Goal: Task Accomplishment & Management: Use online tool/utility

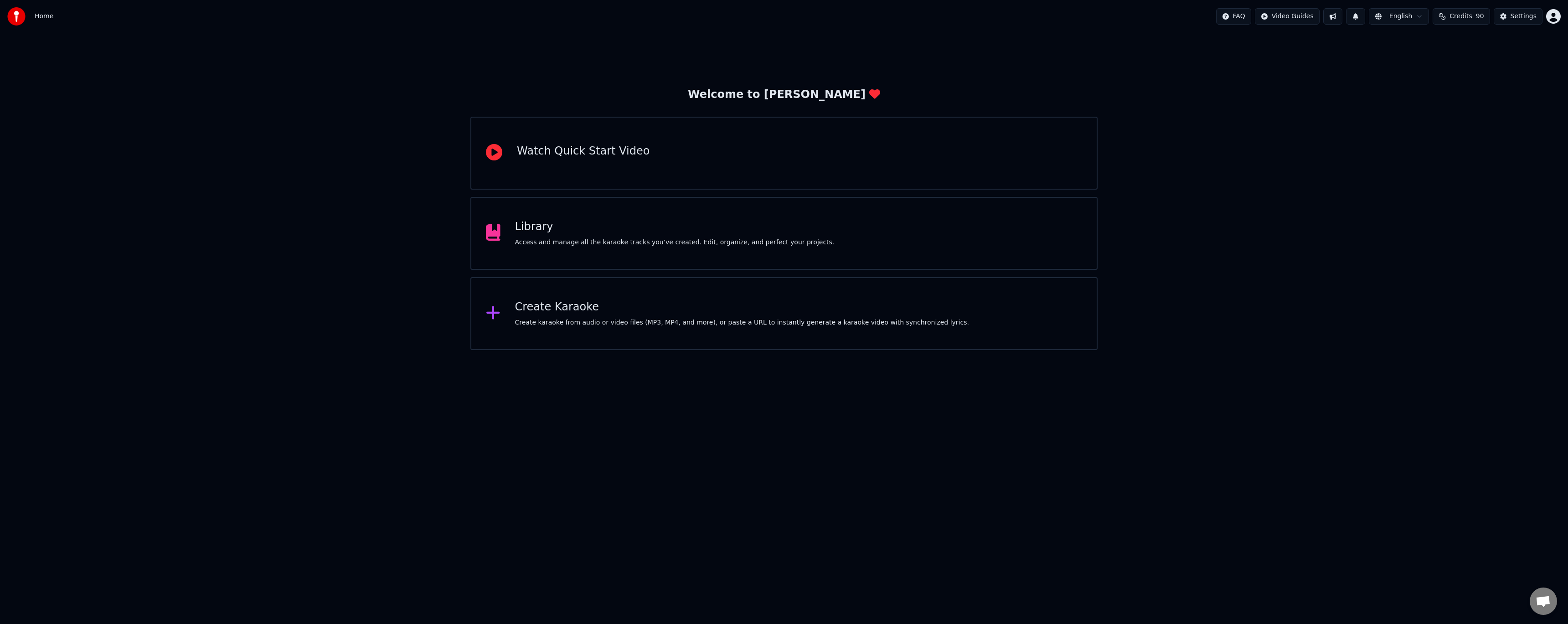
click at [699, 233] on div "Library" at bounding box center [674, 227] width 319 height 15
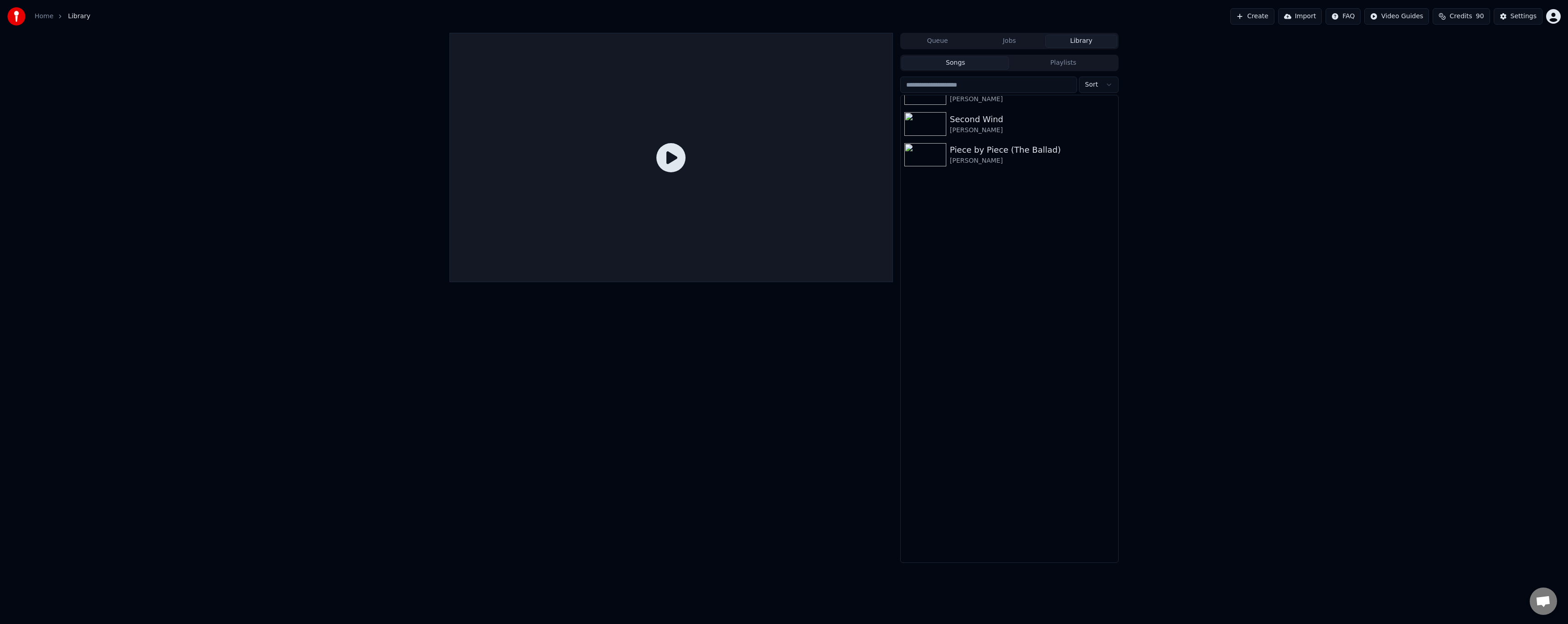
scroll to position [6635, 0]
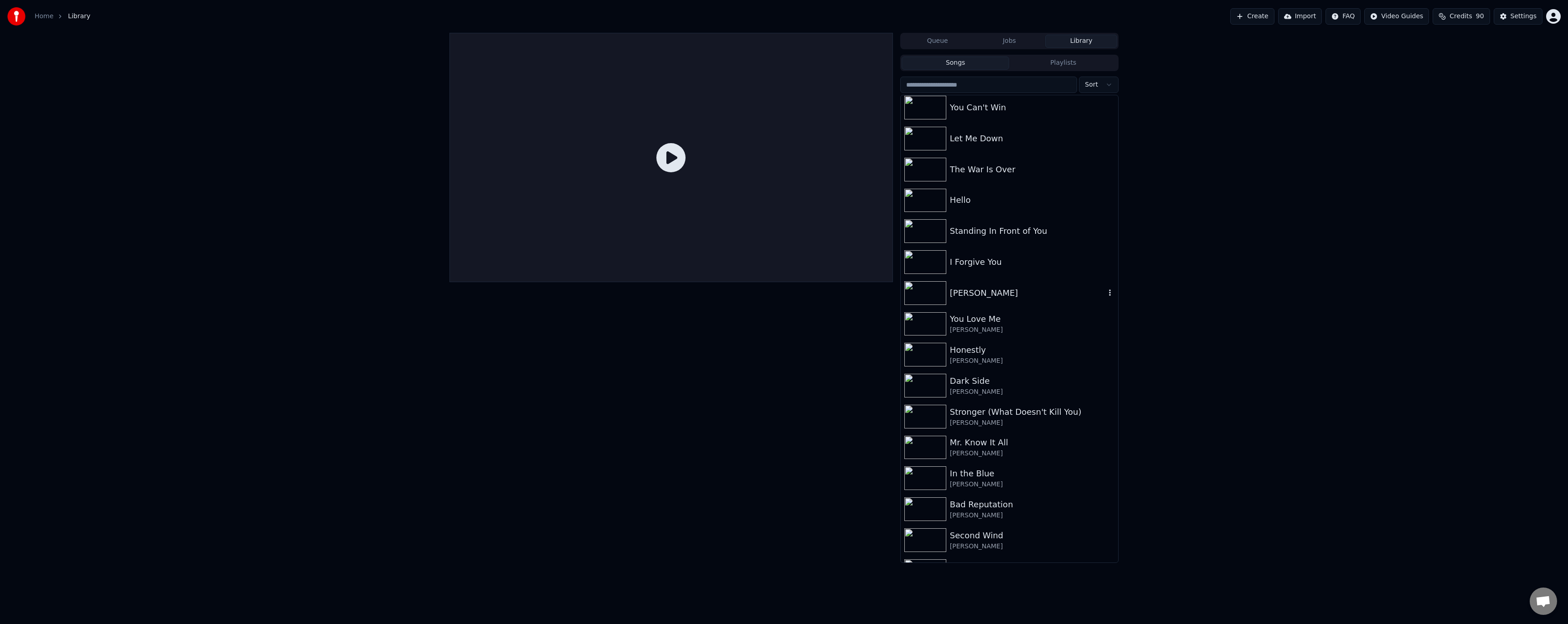
click at [699, 292] on div "[PERSON_NAME]" at bounding box center [1028, 293] width 155 height 13
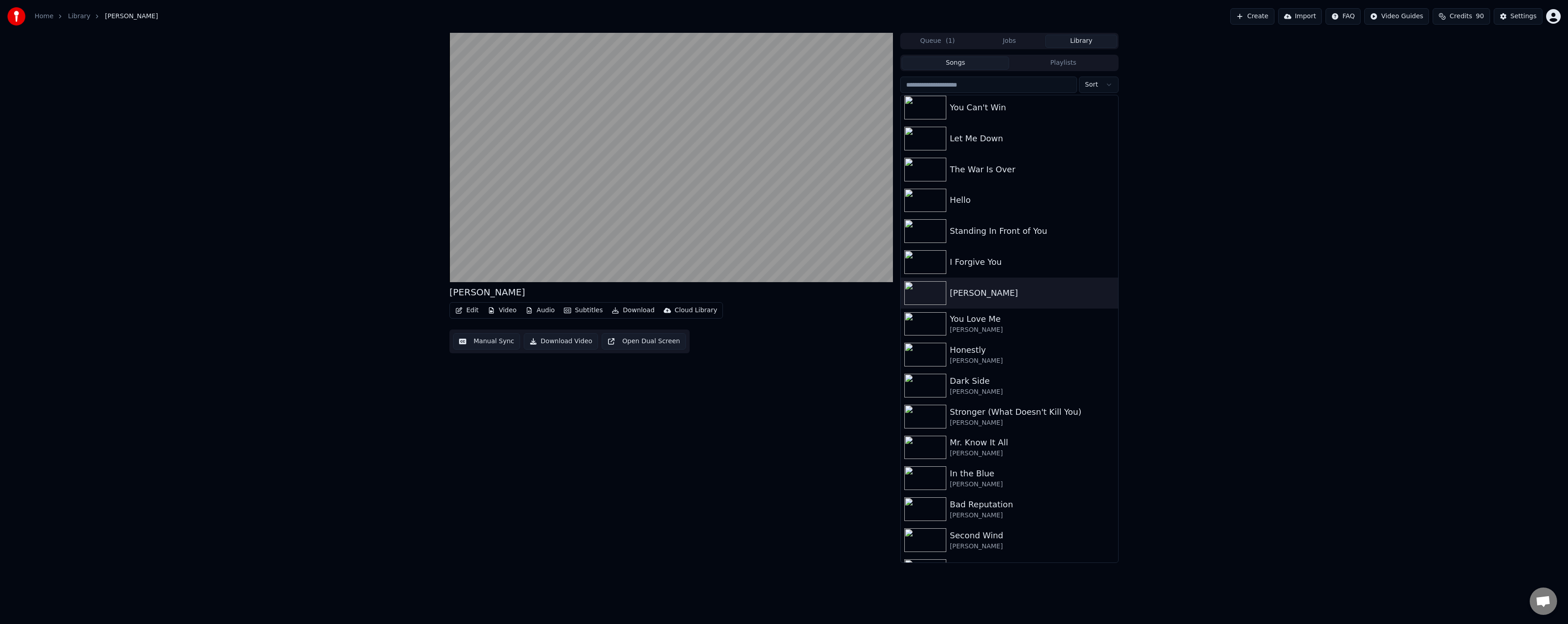
click at [465, 341] on button "Manual Sync" at bounding box center [486, 341] width 67 height 16
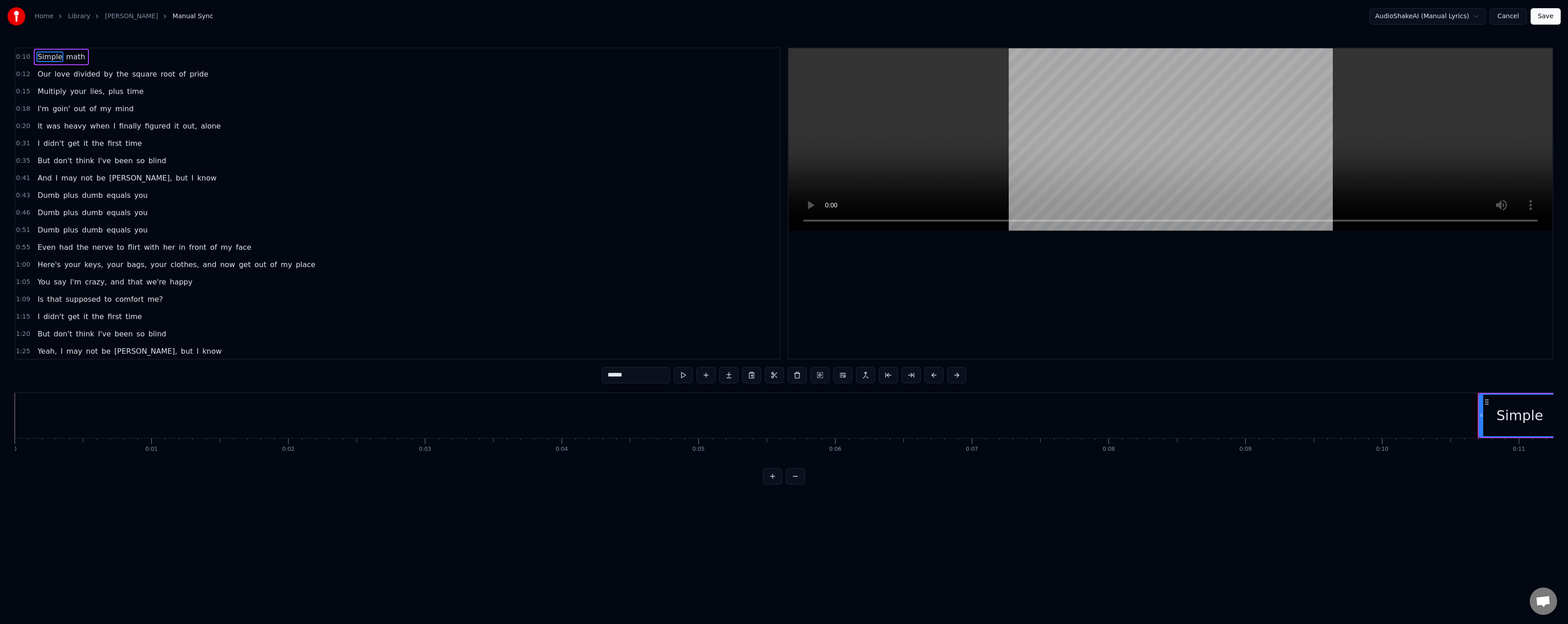
click at [699, 18] on button "Cancel" at bounding box center [1508, 16] width 37 height 16
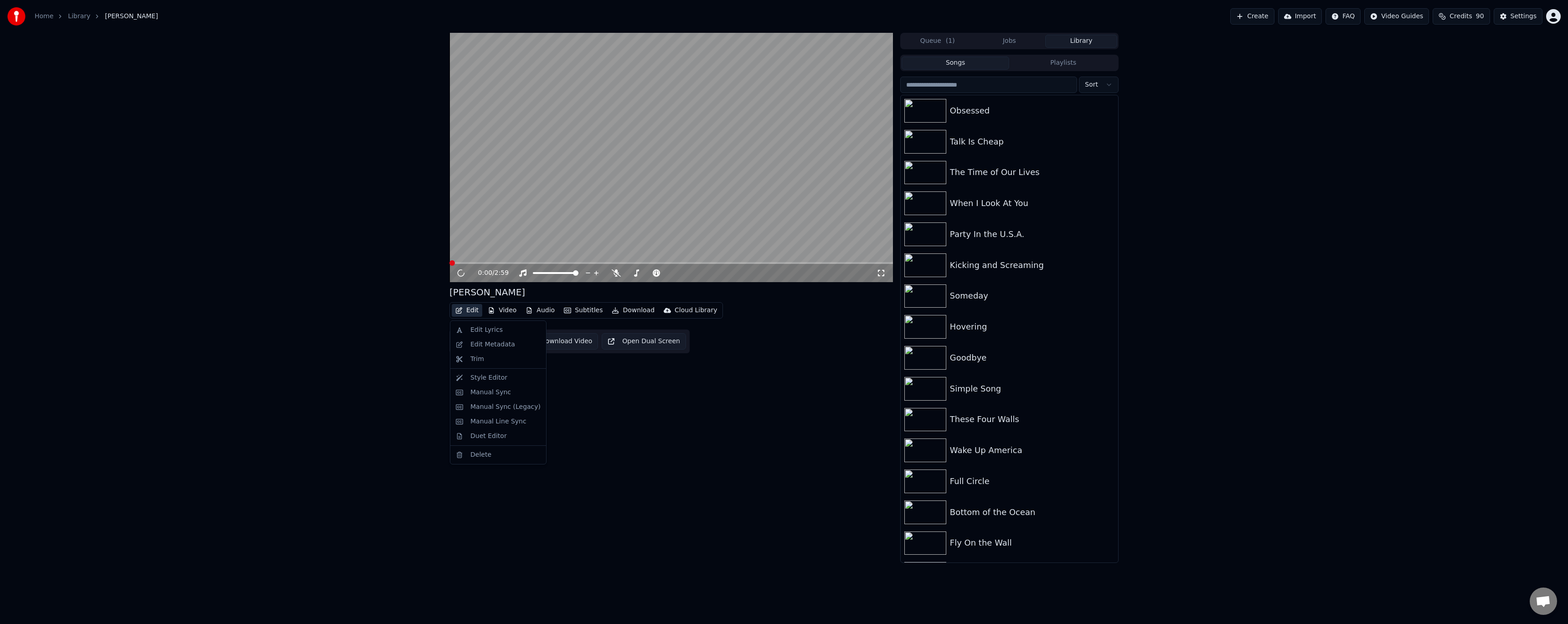
click at [471, 309] on button "Edit" at bounding box center [467, 310] width 31 height 13
click at [493, 340] on div "Edit Metadata" at bounding box center [492, 345] width 45 height 9
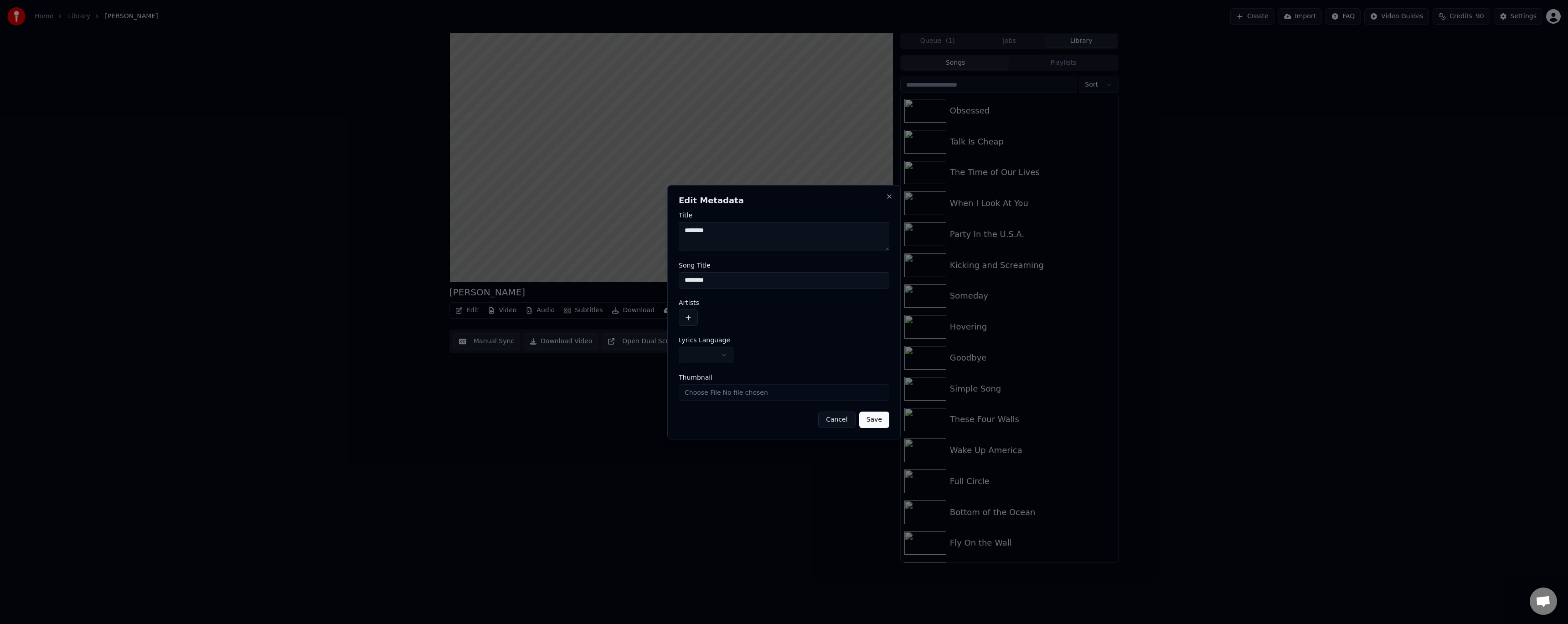
click at [689, 352] on button "button" at bounding box center [706, 355] width 55 height 16
select select "**"
click at [687, 313] on button "button" at bounding box center [688, 317] width 19 height 16
click at [699, 312] on input at bounding box center [772, 307] width 188 height 16
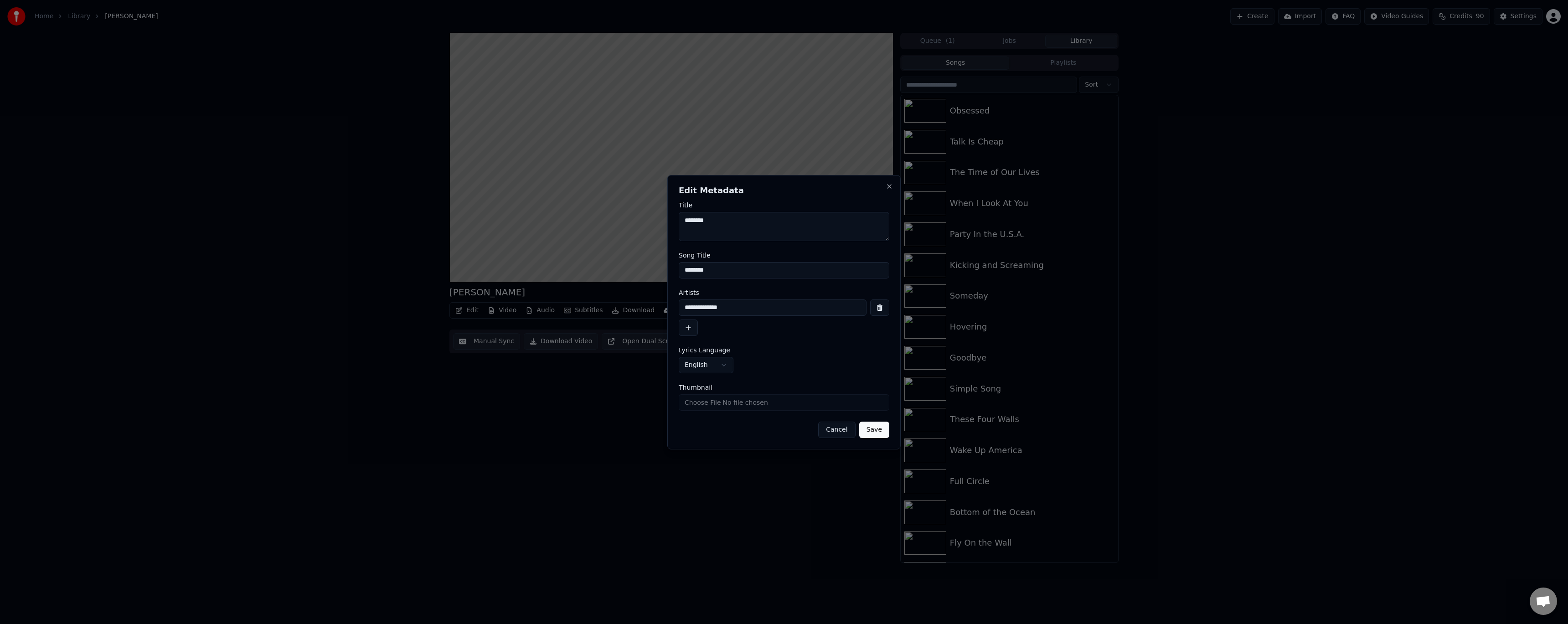
type input "**********"
click at [699, 362] on button "Save" at bounding box center [874, 429] width 30 height 16
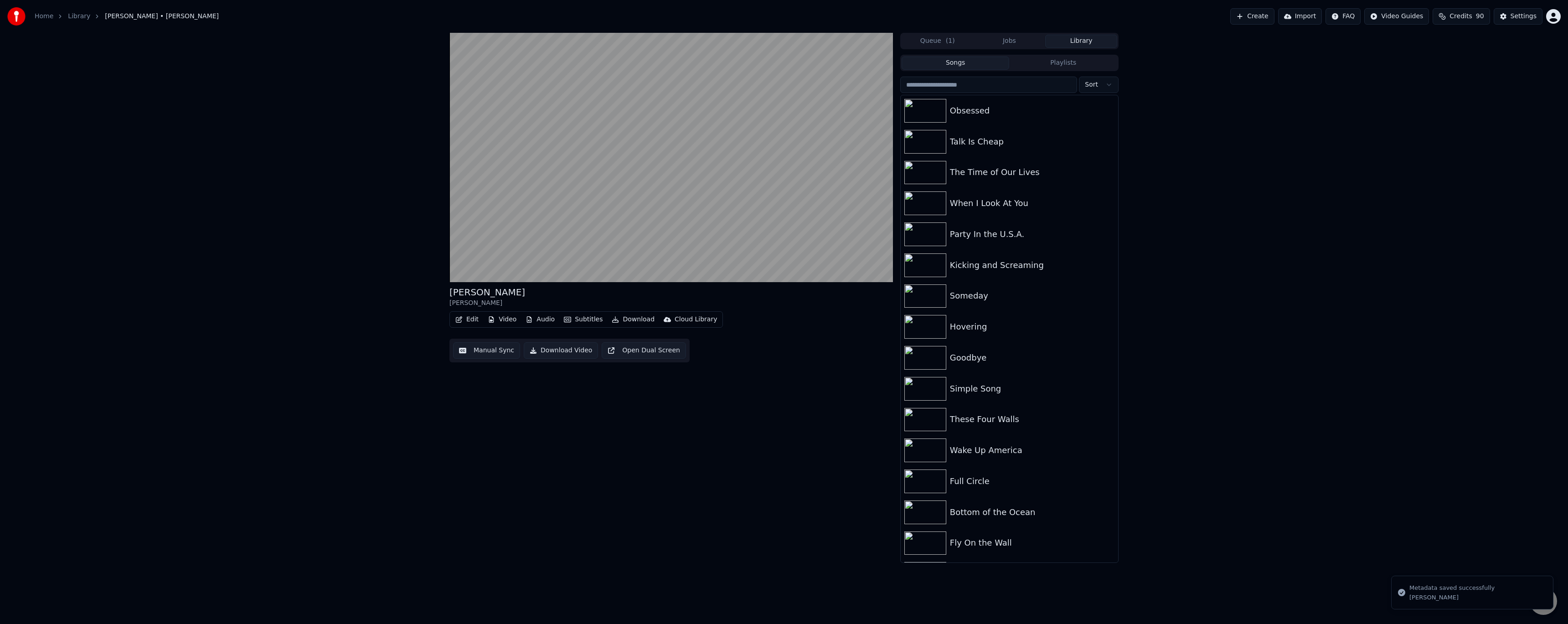
click at [465, 319] on button "Edit" at bounding box center [467, 319] width 31 height 13
click at [499, 362] on div "Manual Sync (Legacy)" at bounding box center [505, 416] width 70 height 9
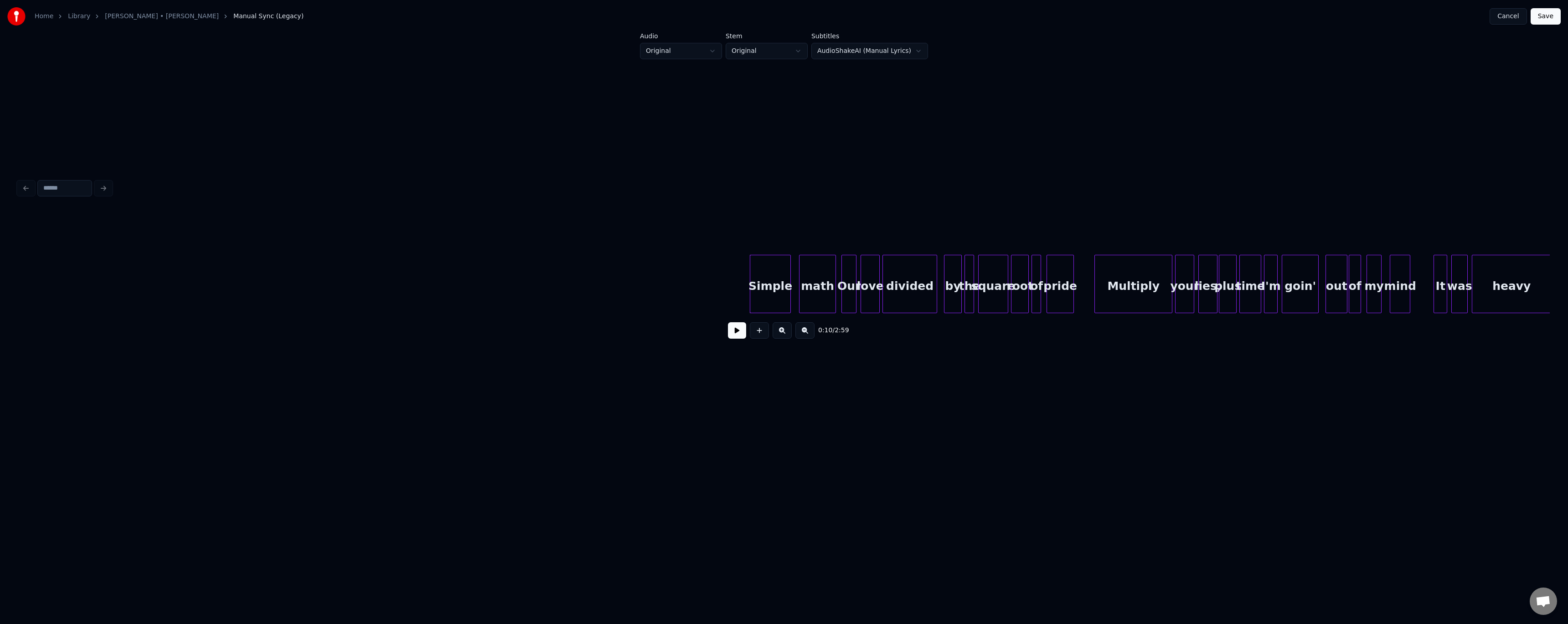
click at [699, 338] on button at bounding box center [737, 330] width 18 height 16
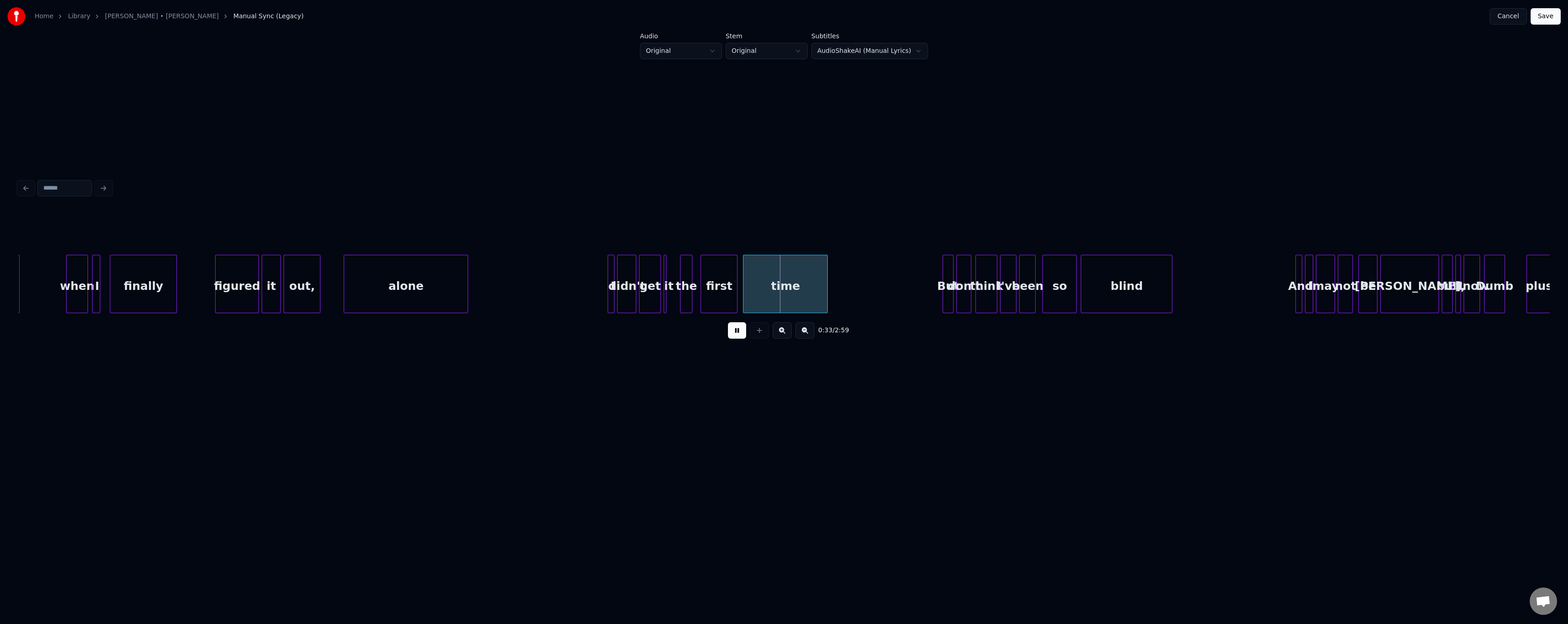
click at [699, 339] on button at bounding box center [737, 330] width 18 height 16
click at [676, 299] on div at bounding box center [676, 284] width 3 height 58
click at [699, 332] on button at bounding box center [737, 330] width 18 height 16
click at [671, 289] on div "it" at bounding box center [670, 286] width 13 height 62
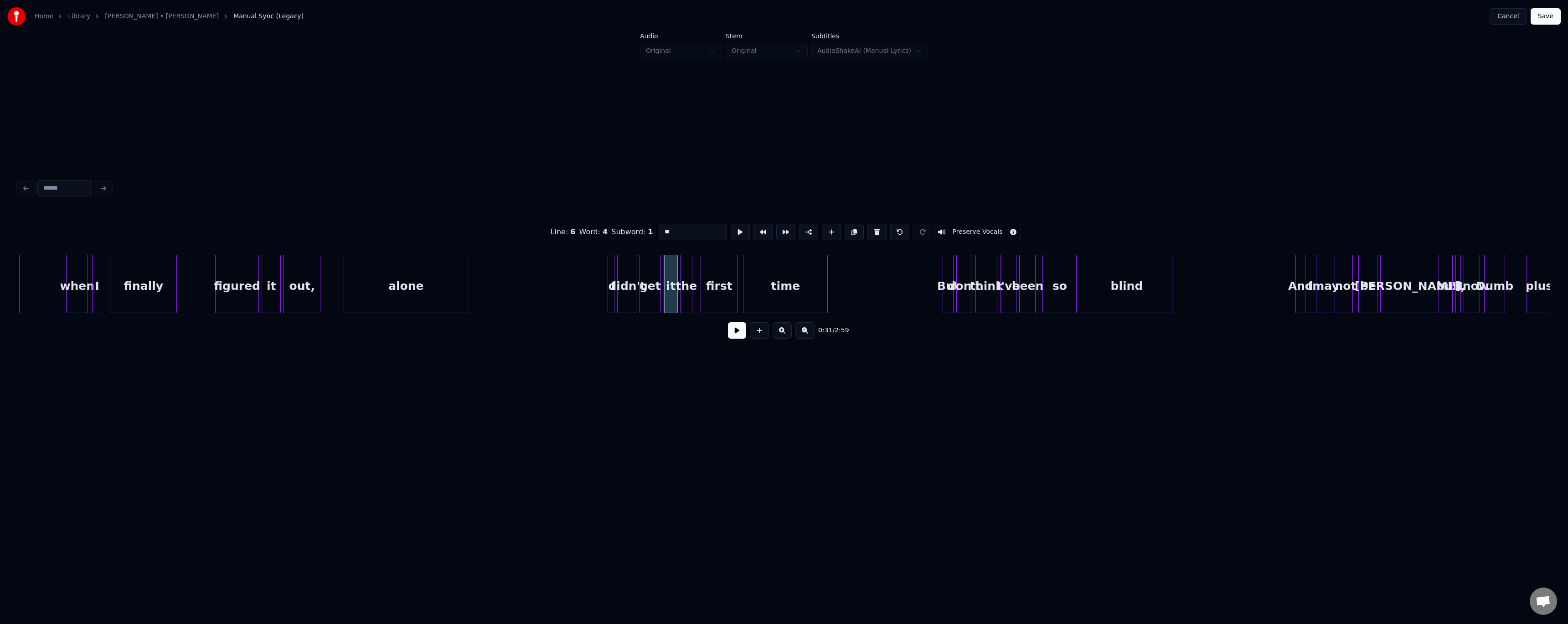
click at [652, 290] on div "get" at bounding box center [649, 286] width 21 height 62
type input "***"
click at [699, 329] on button at bounding box center [737, 330] width 18 height 16
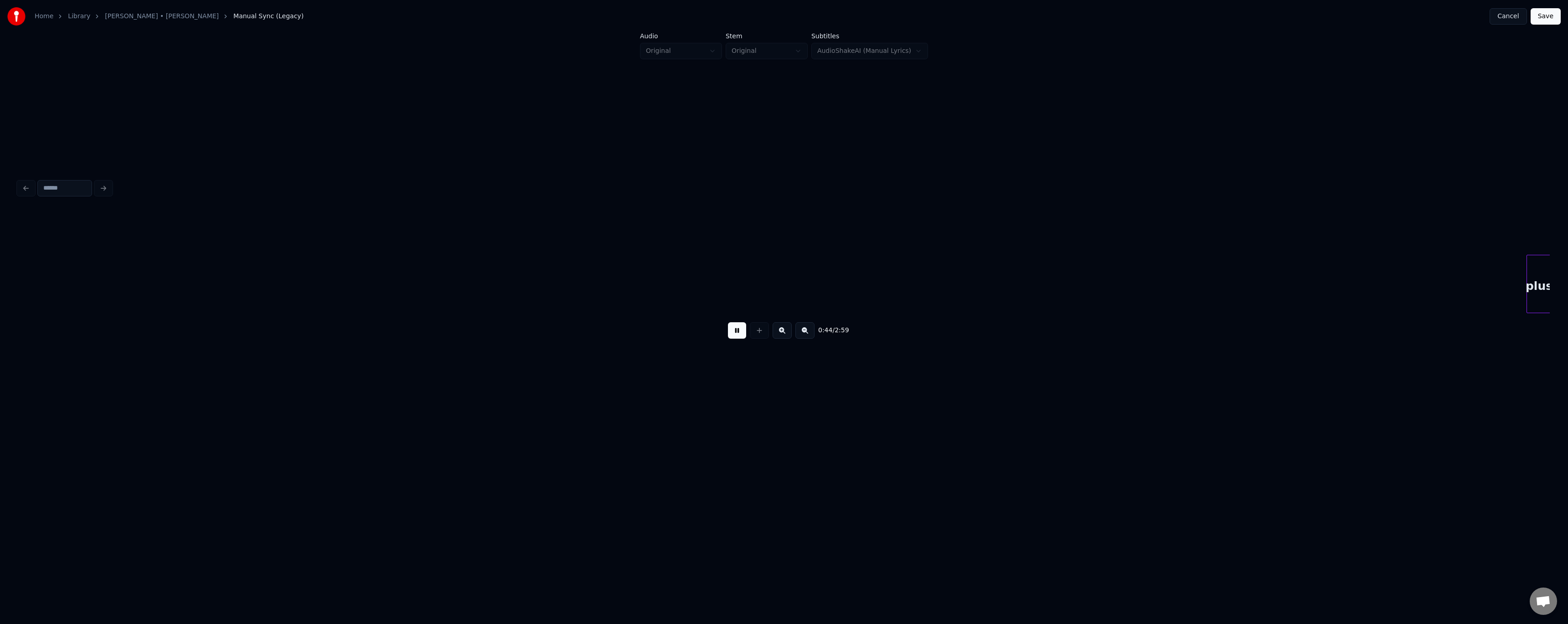
scroll to position [0, 3064]
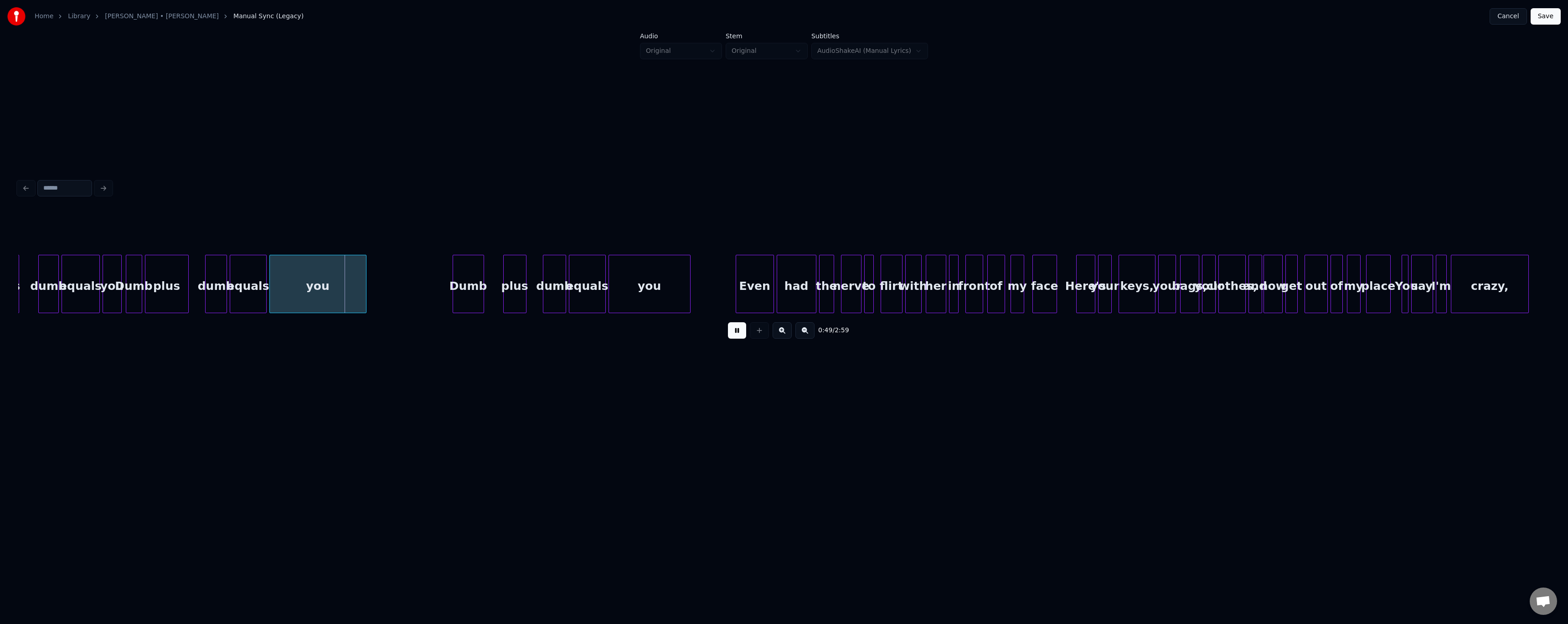
click at [699, 336] on button at bounding box center [737, 330] width 18 height 16
click at [212, 302] on div "dumb" at bounding box center [215, 286] width 21 height 62
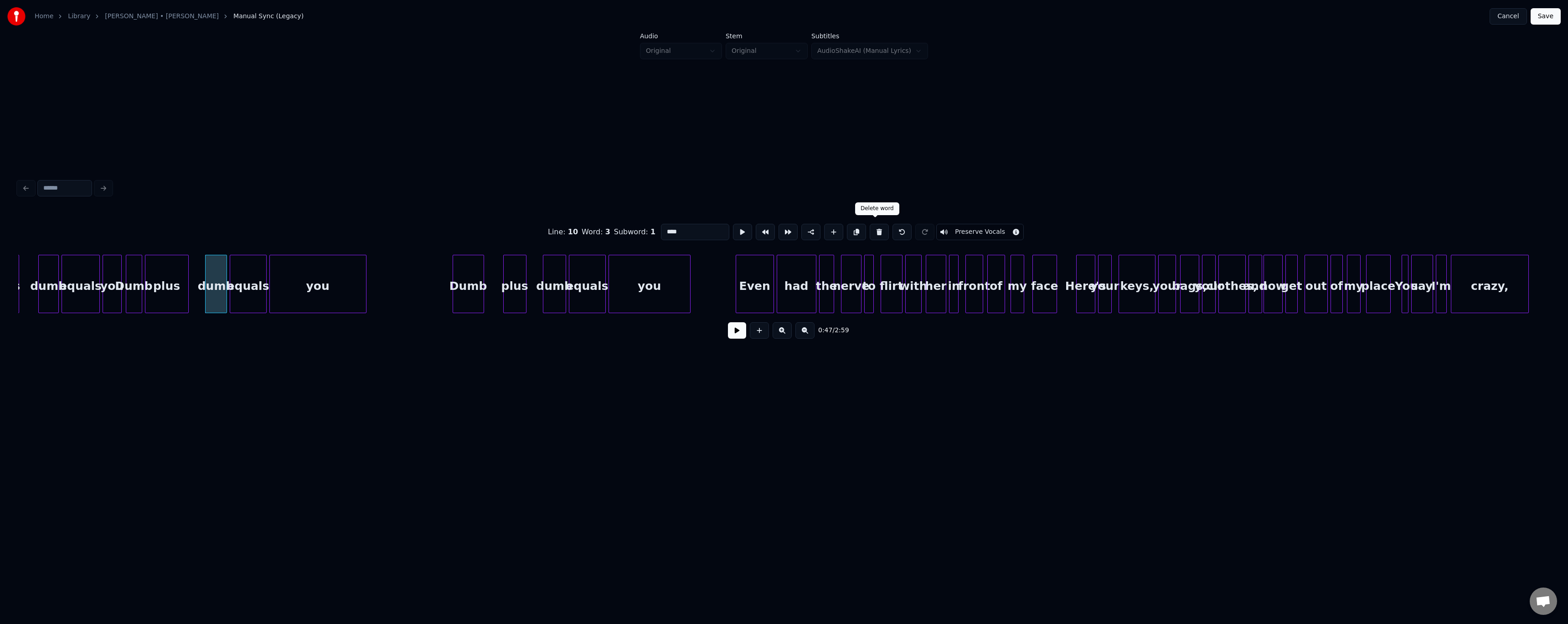
click at [699, 229] on button at bounding box center [879, 232] width 19 height 16
type input "***"
click at [699, 332] on button at bounding box center [737, 330] width 18 height 16
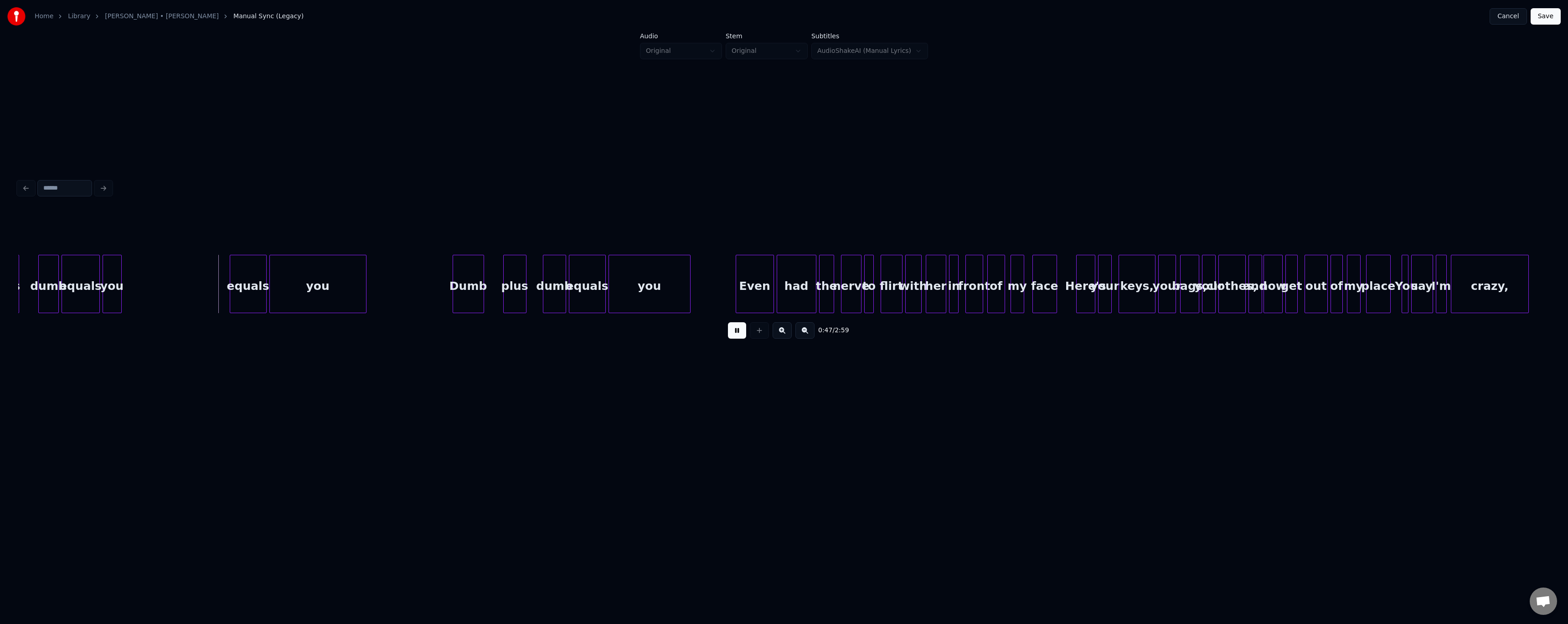
click at [699, 327] on button at bounding box center [737, 330] width 18 height 16
click at [152, 300] on div at bounding box center [152, 284] width 3 height 58
click at [699, 337] on button at bounding box center [737, 330] width 18 height 16
drag, startPoint x: 764, startPoint y: 337, endPoint x: 727, endPoint y: 327, distance: 38.3
click at [699, 335] on div at bounding box center [759, 330] width 23 height 16
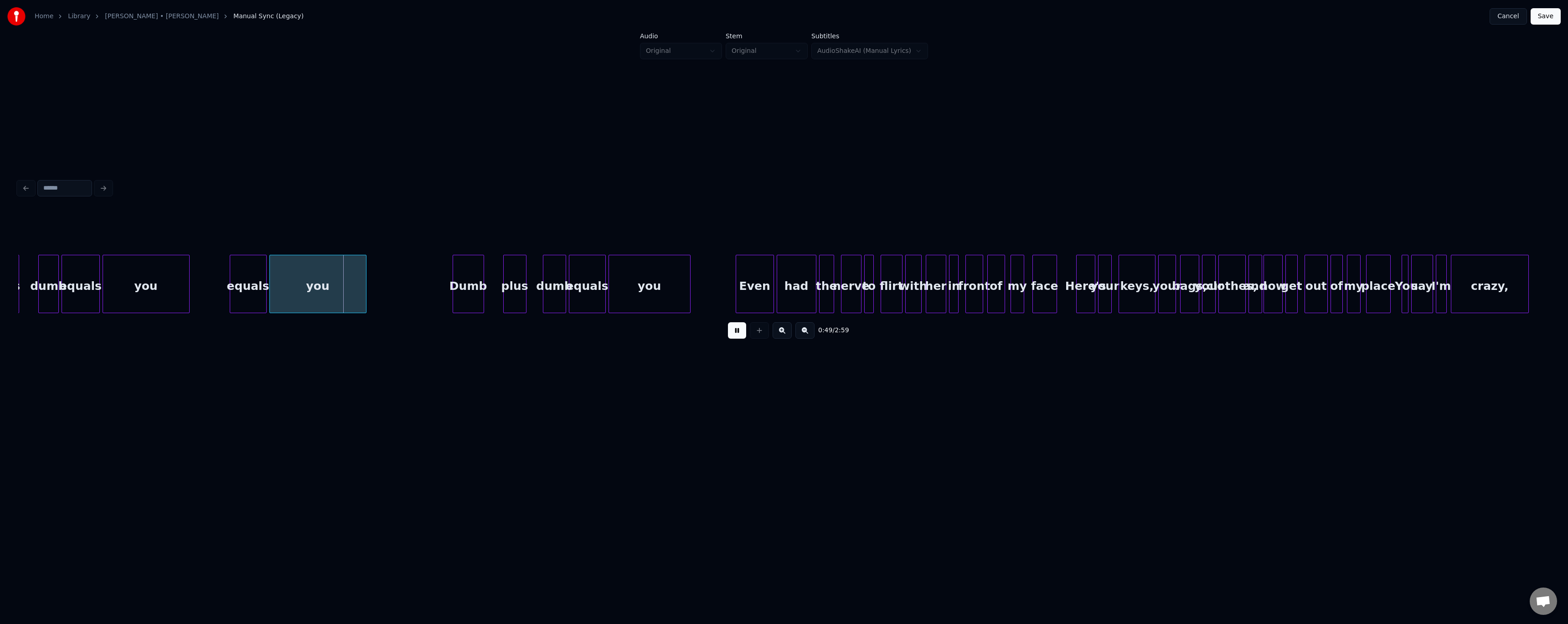
click at [187, 295] on div at bounding box center [188, 284] width 3 height 58
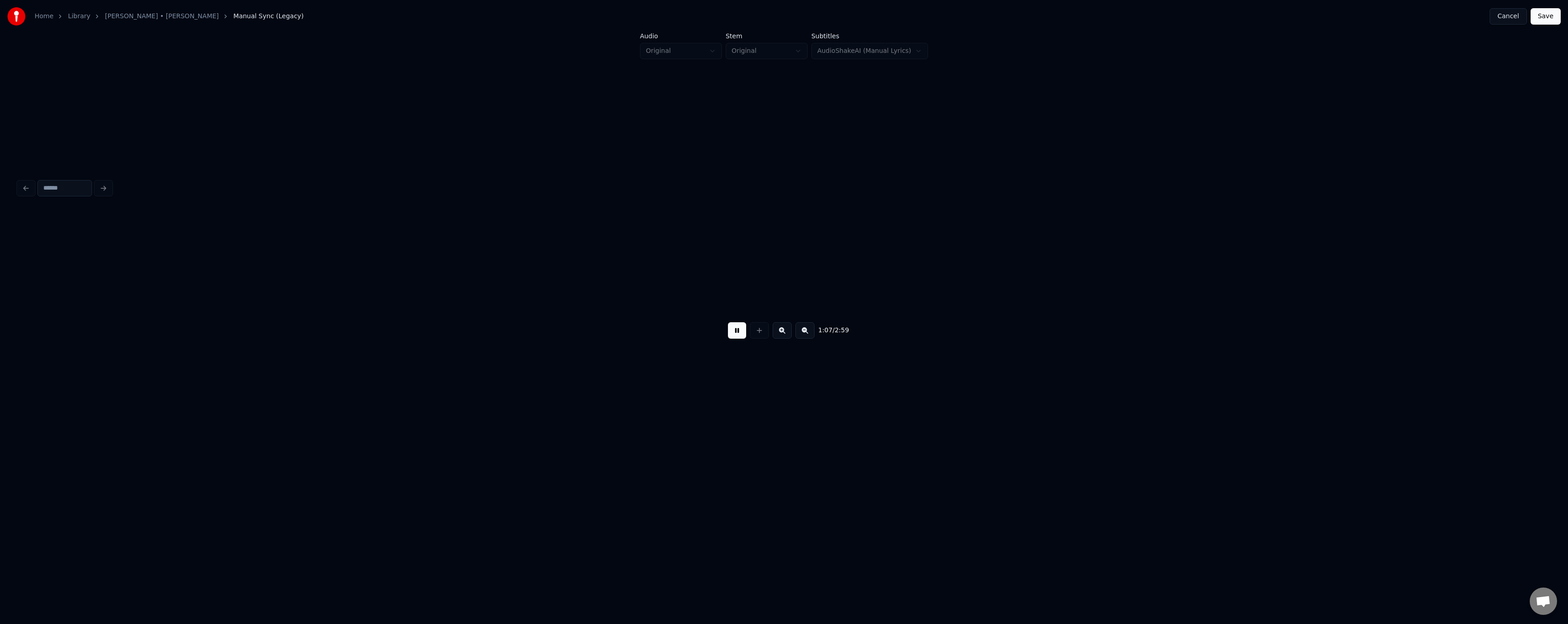
scroll to position [0, 4596]
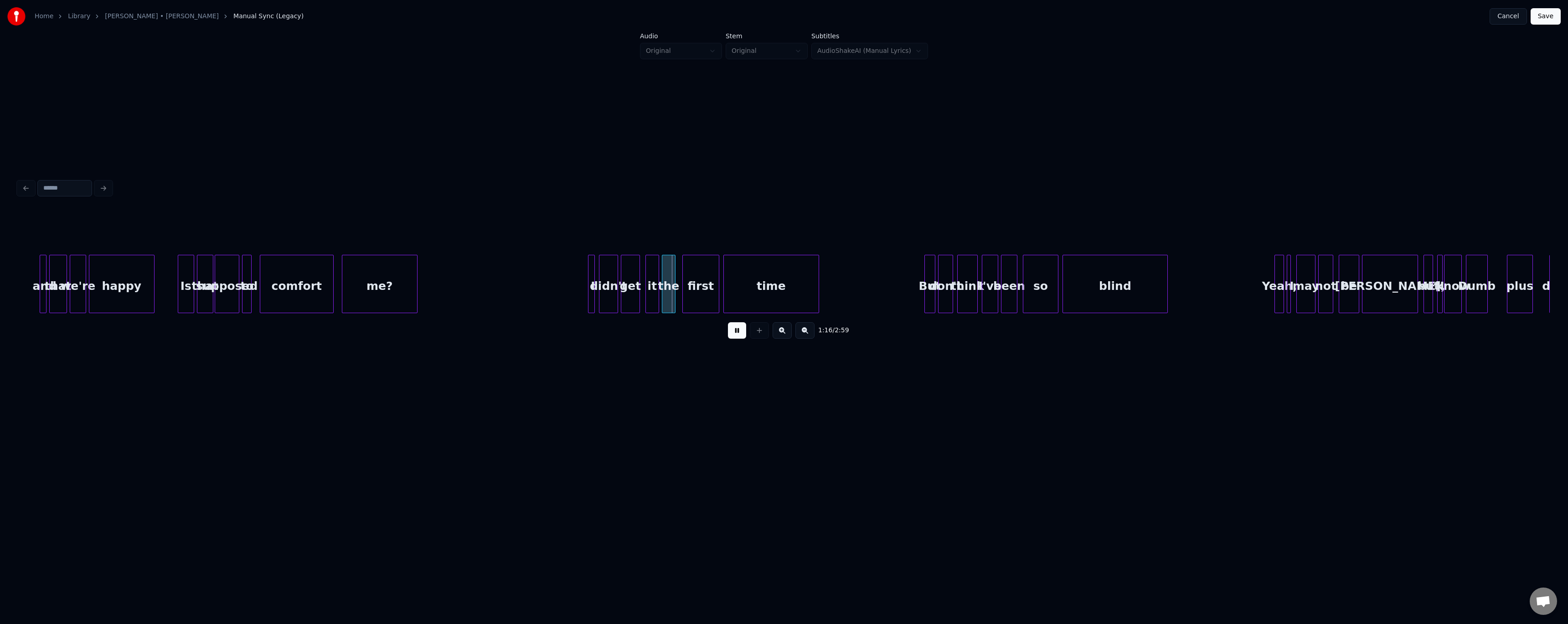
click at [415, 299] on div at bounding box center [416, 284] width 3 height 58
click at [699, 288] on div at bounding box center [791, 284] width 3 height 58
click at [699, 295] on div at bounding box center [1149, 284] width 3 height 58
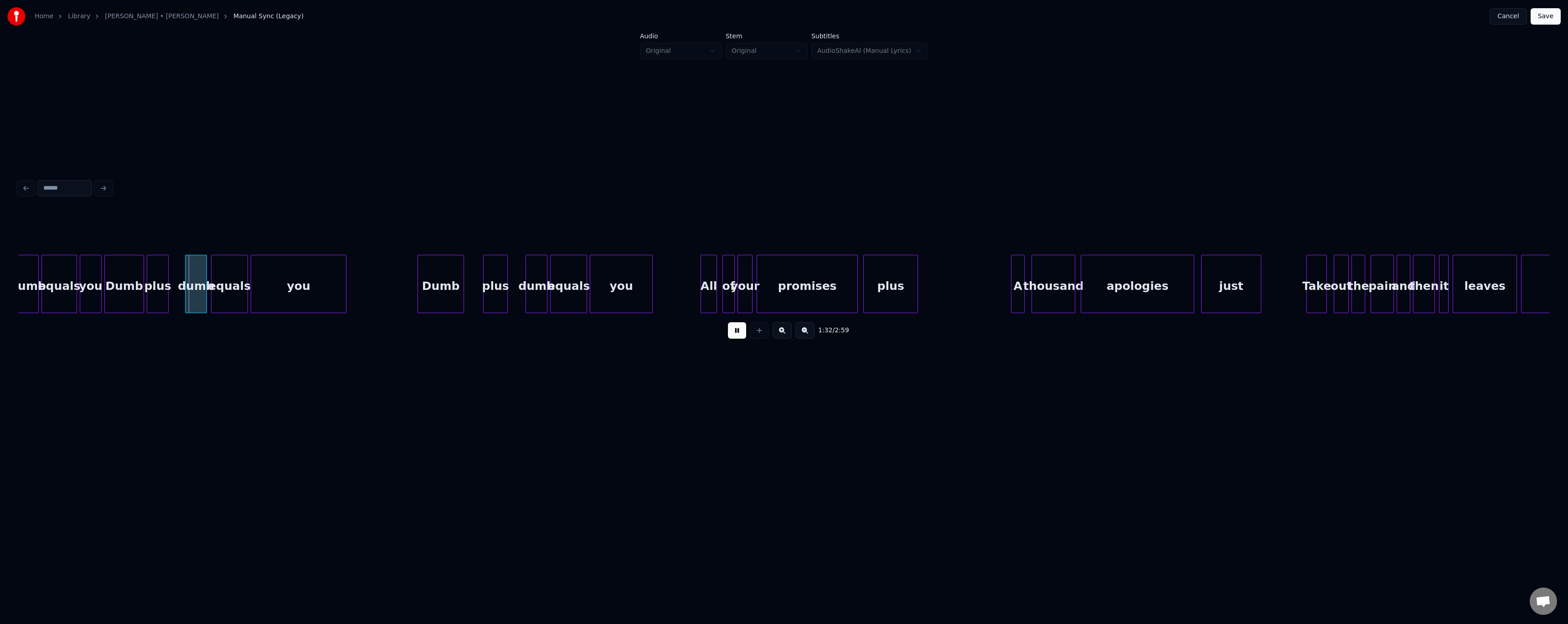
click at [232, 292] on div "equals" at bounding box center [229, 286] width 36 height 62
click at [201, 292] on div "dumb" at bounding box center [195, 286] width 21 height 62
click at [699, 224] on button at bounding box center [879, 232] width 19 height 16
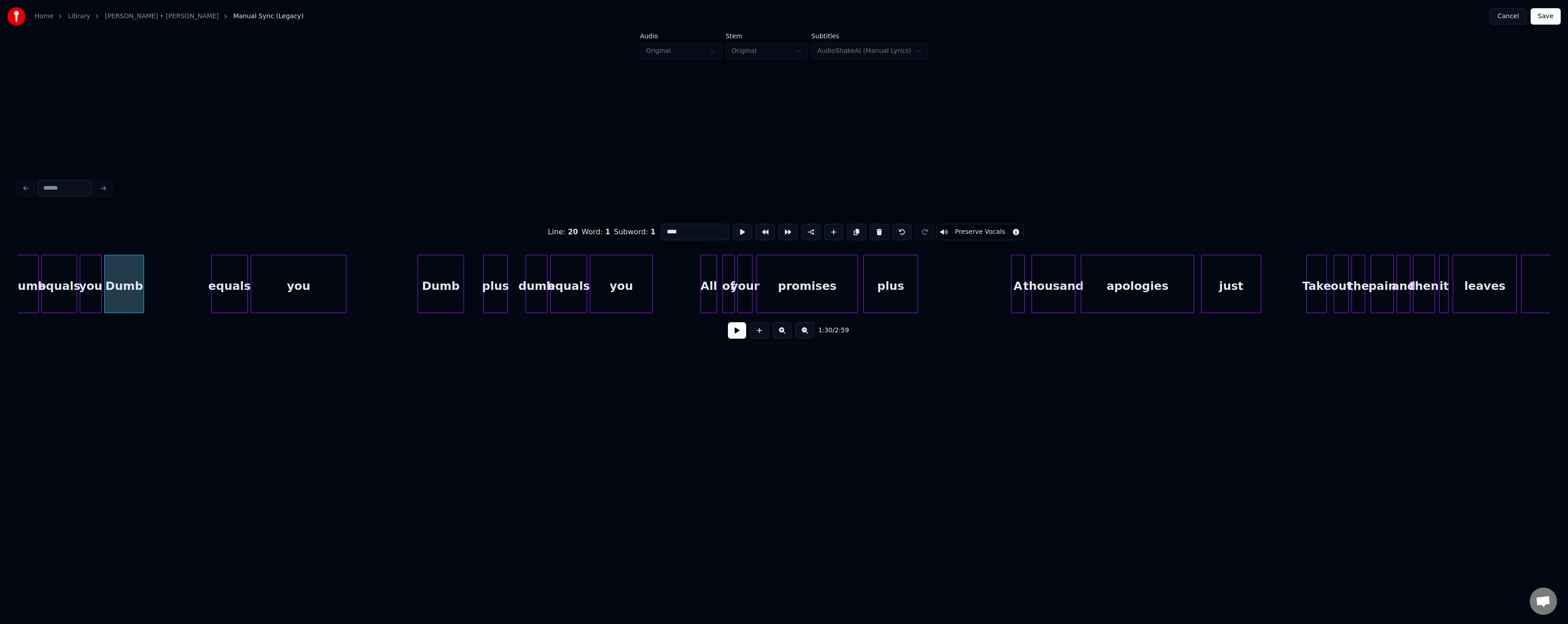
click at [699, 224] on button at bounding box center [879, 232] width 19 height 16
type input "***"
click at [155, 292] on div at bounding box center [156, 284] width 3 height 58
click at [699, 338] on button at bounding box center [737, 330] width 18 height 16
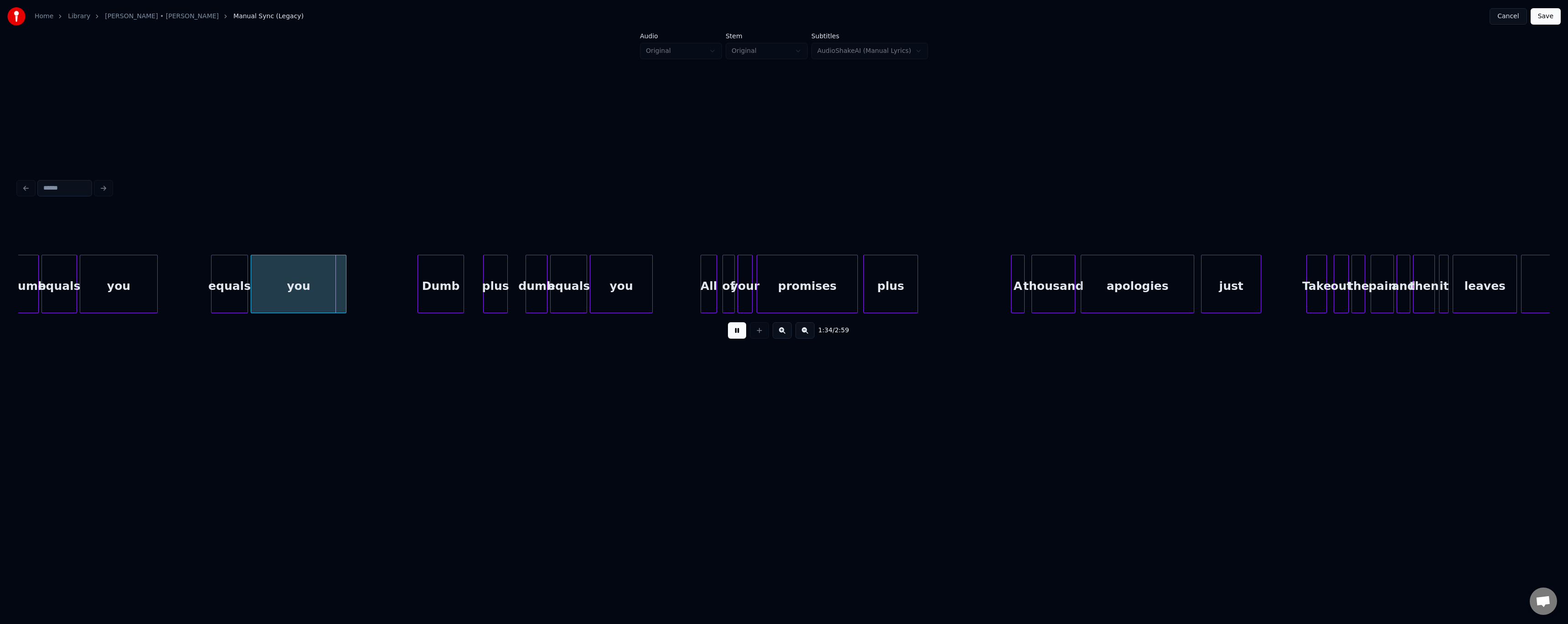
click at [235, 279] on div "equals" at bounding box center [229, 286] width 36 height 62
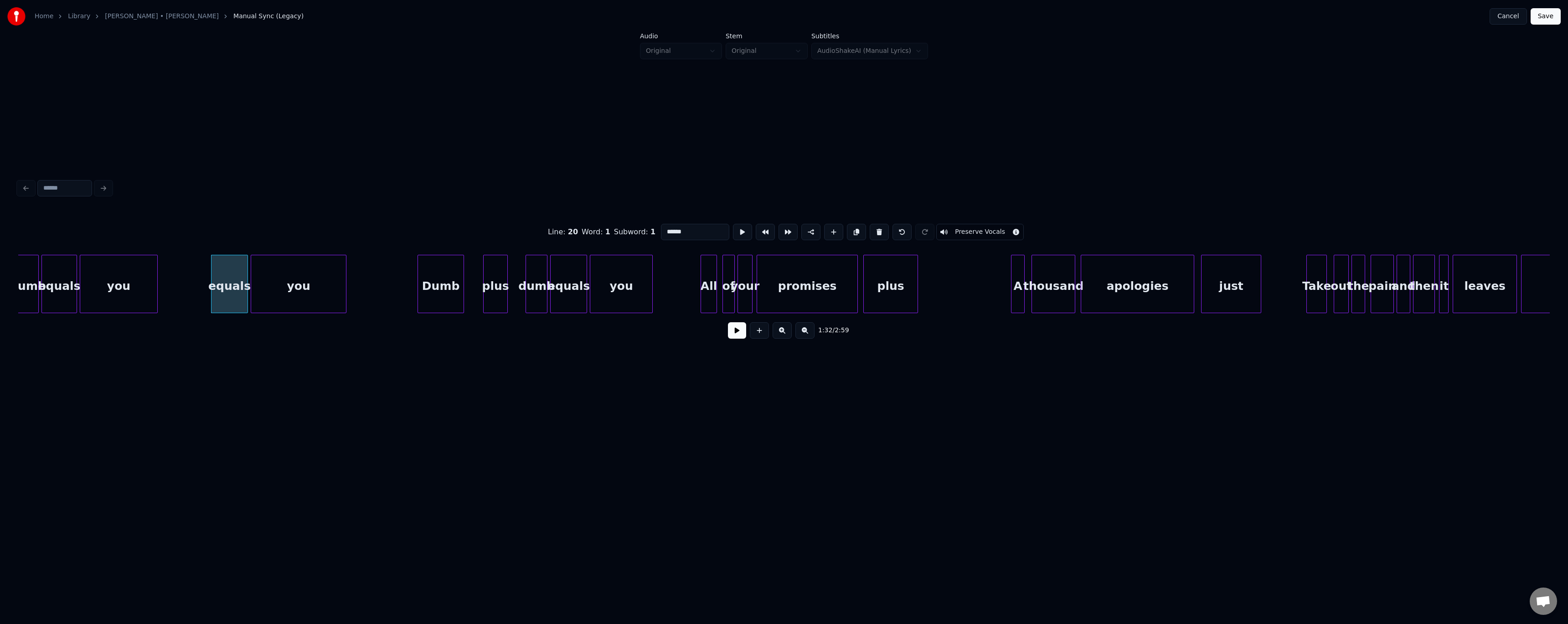
click at [699, 339] on button at bounding box center [737, 330] width 18 height 16
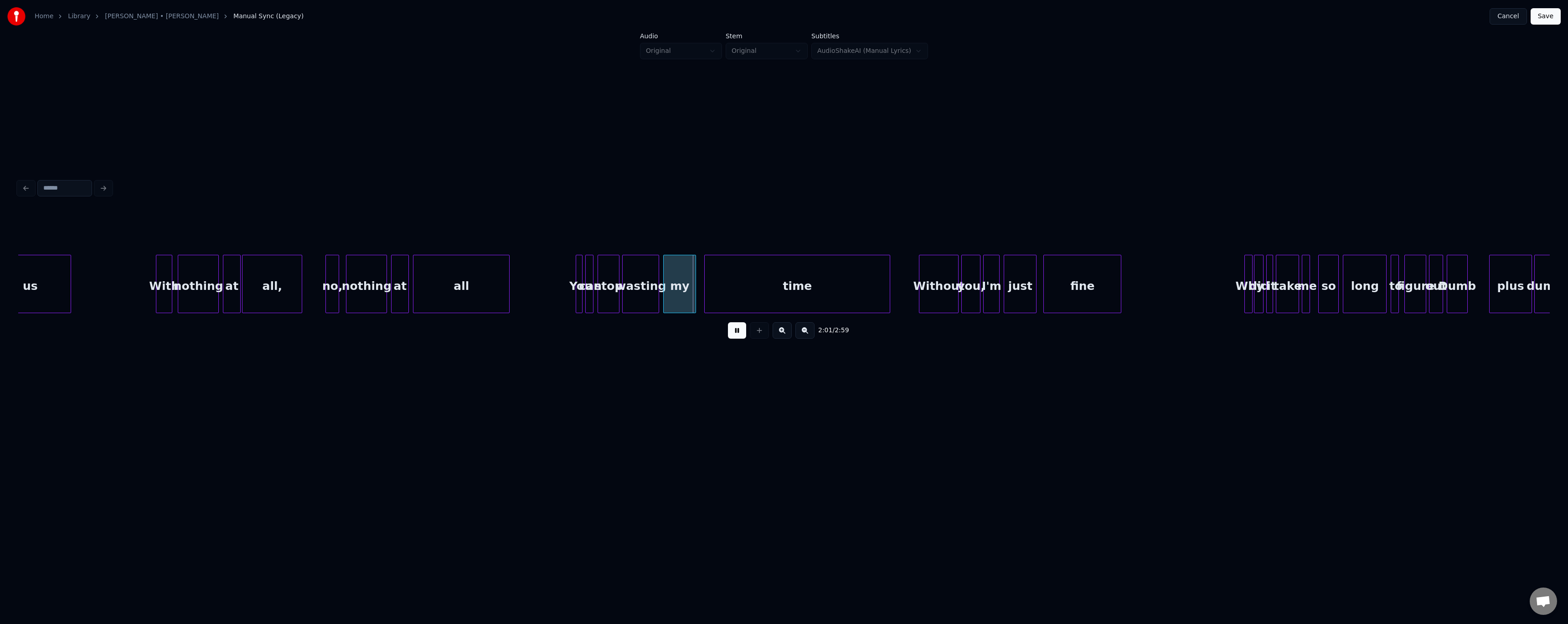
click at [508, 289] on div at bounding box center [508, 284] width 3 height 58
click at [699, 293] on div at bounding box center [752, 284] width 3 height 58
click at [699, 295] on div at bounding box center [768, 284] width 3 height 58
click at [699, 263] on div "Without" at bounding box center [939, 286] width 38 height 62
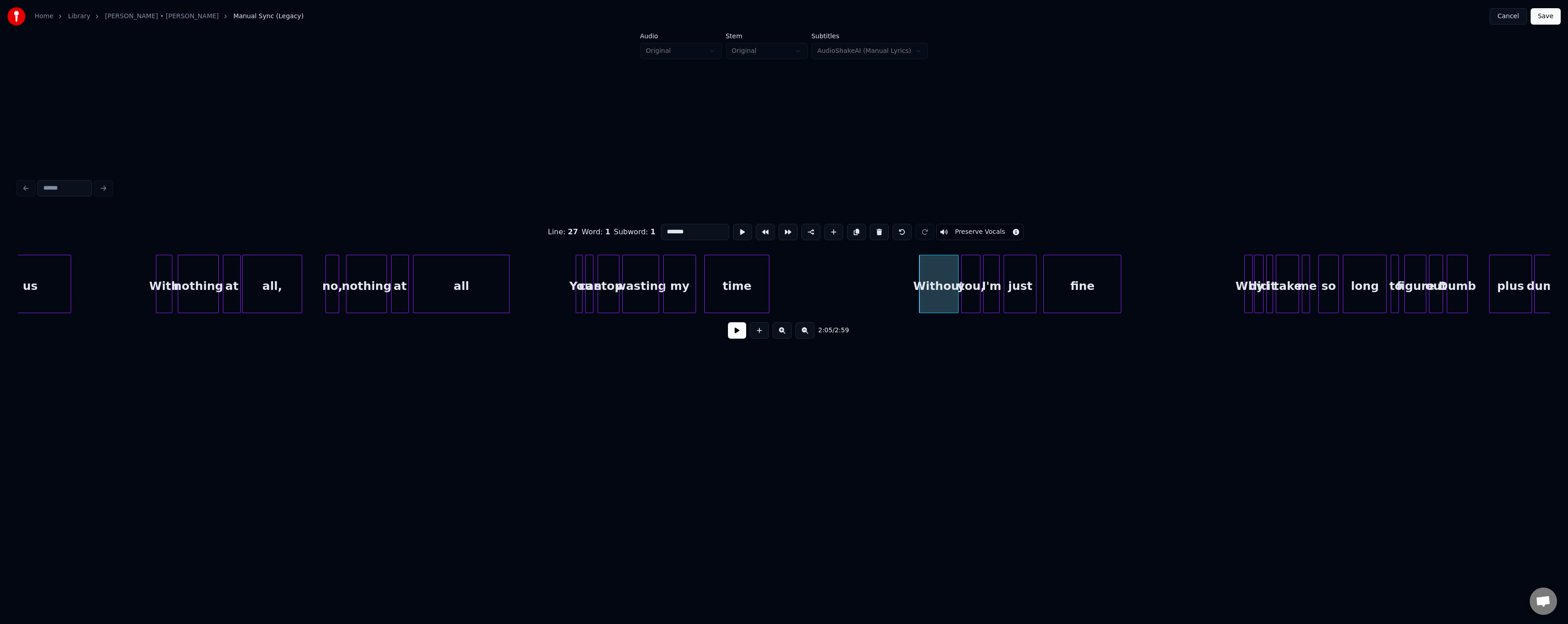
click at [699, 335] on button at bounding box center [737, 330] width 18 height 16
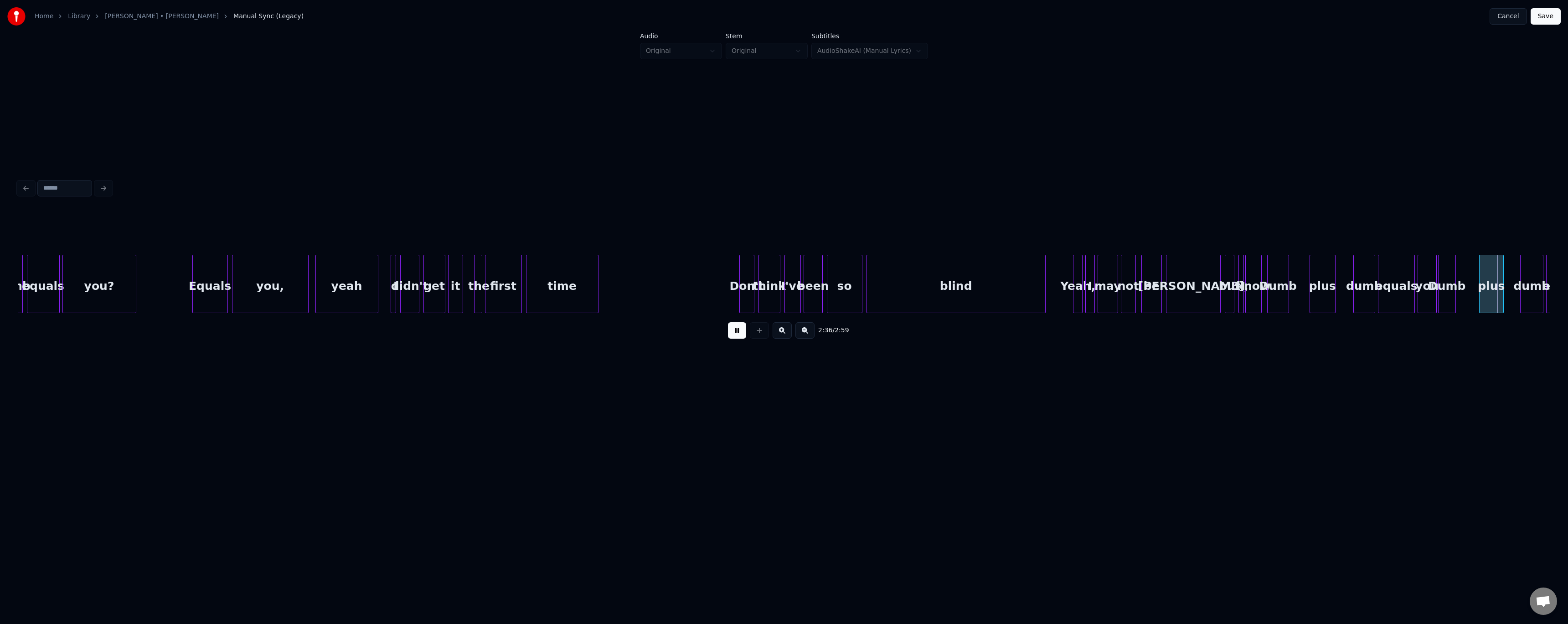
click at [699, 334] on button at bounding box center [737, 330] width 18 height 16
click at [699, 279] on div "dumb" at bounding box center [1531, 286] width 22 height 62
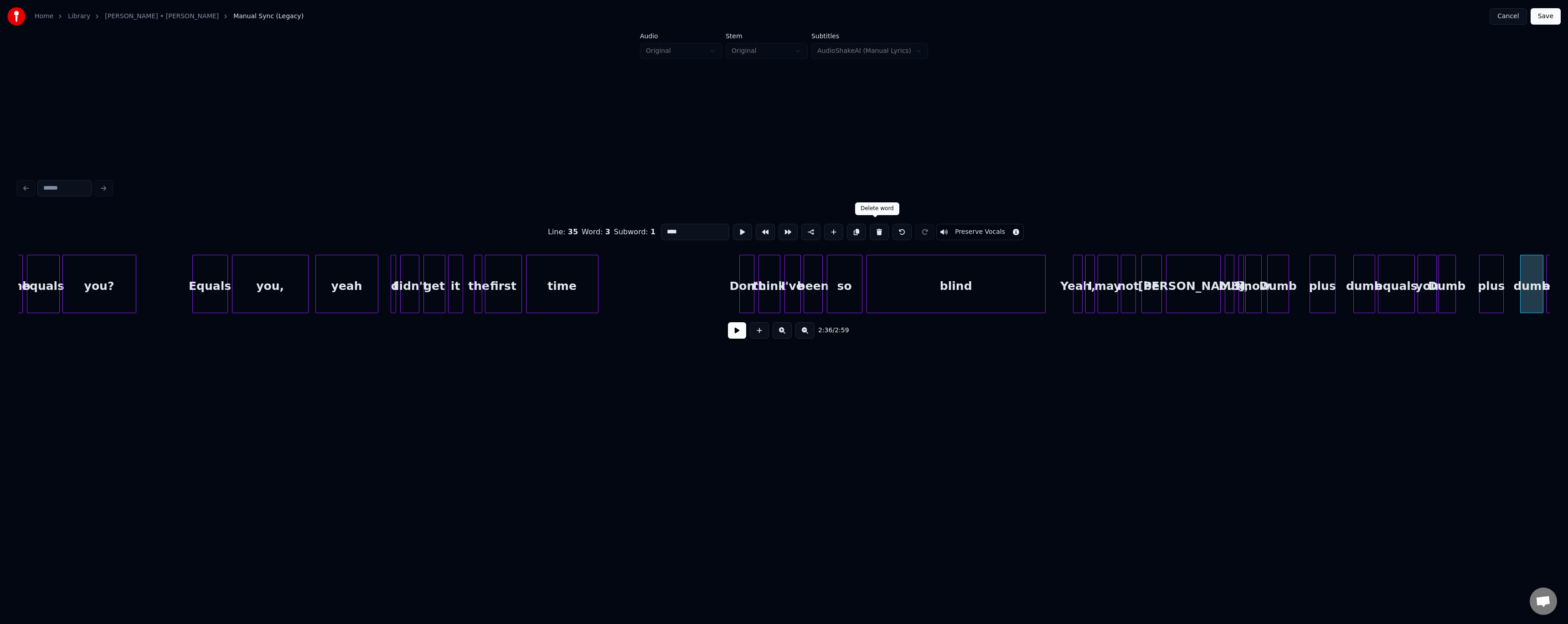
click at [699, 231] on button at bounding box center [879, 232] width 19 height 16
type input "***"
click at [699, 293] on div at bounding box center [1500, 284] width 3 height 58
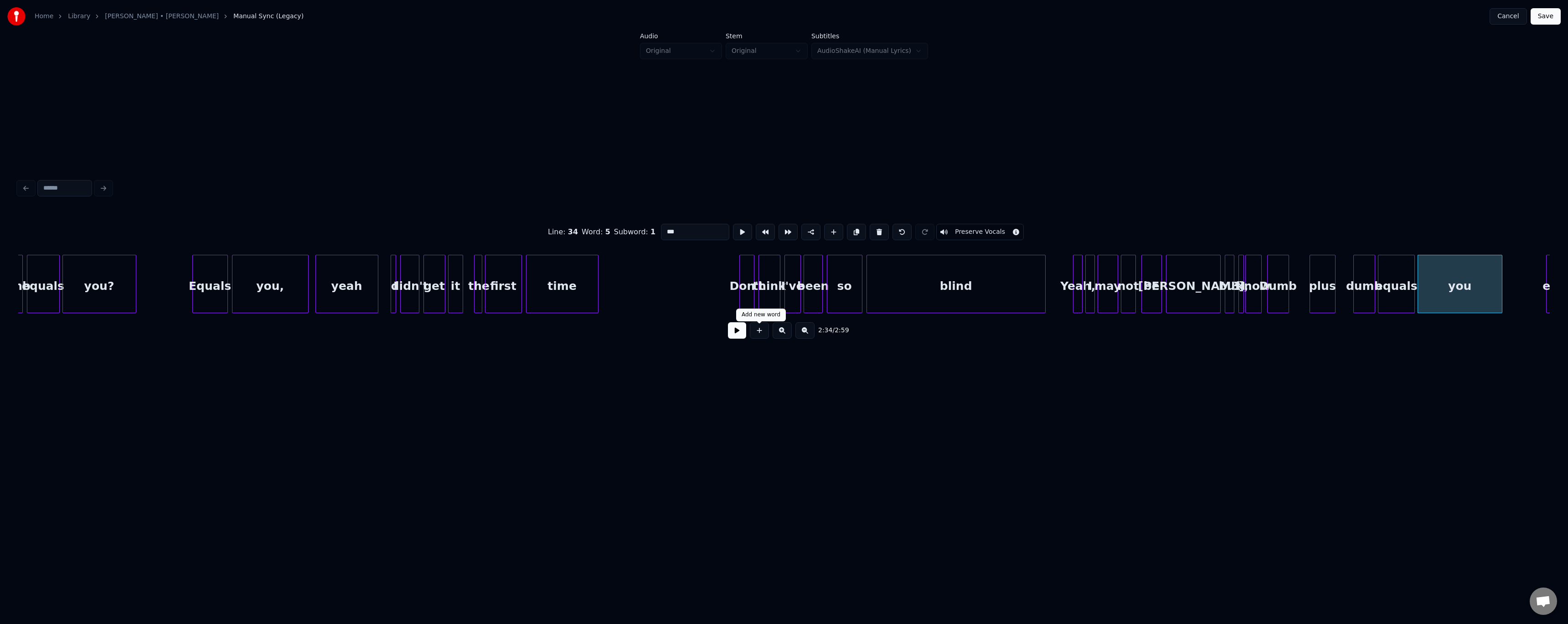
click at [699, 339] on button at bounding box center [737, 330] width 18 height 16
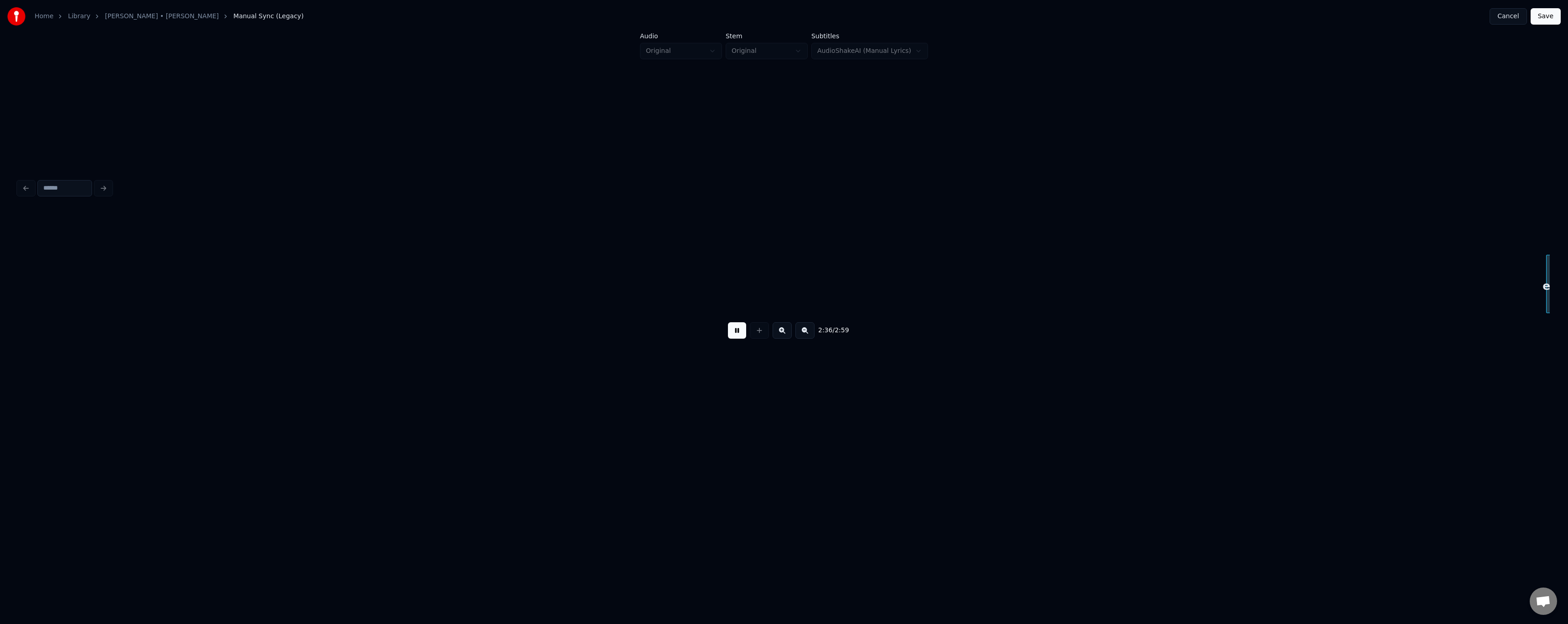
scroll to position [0, 10711]
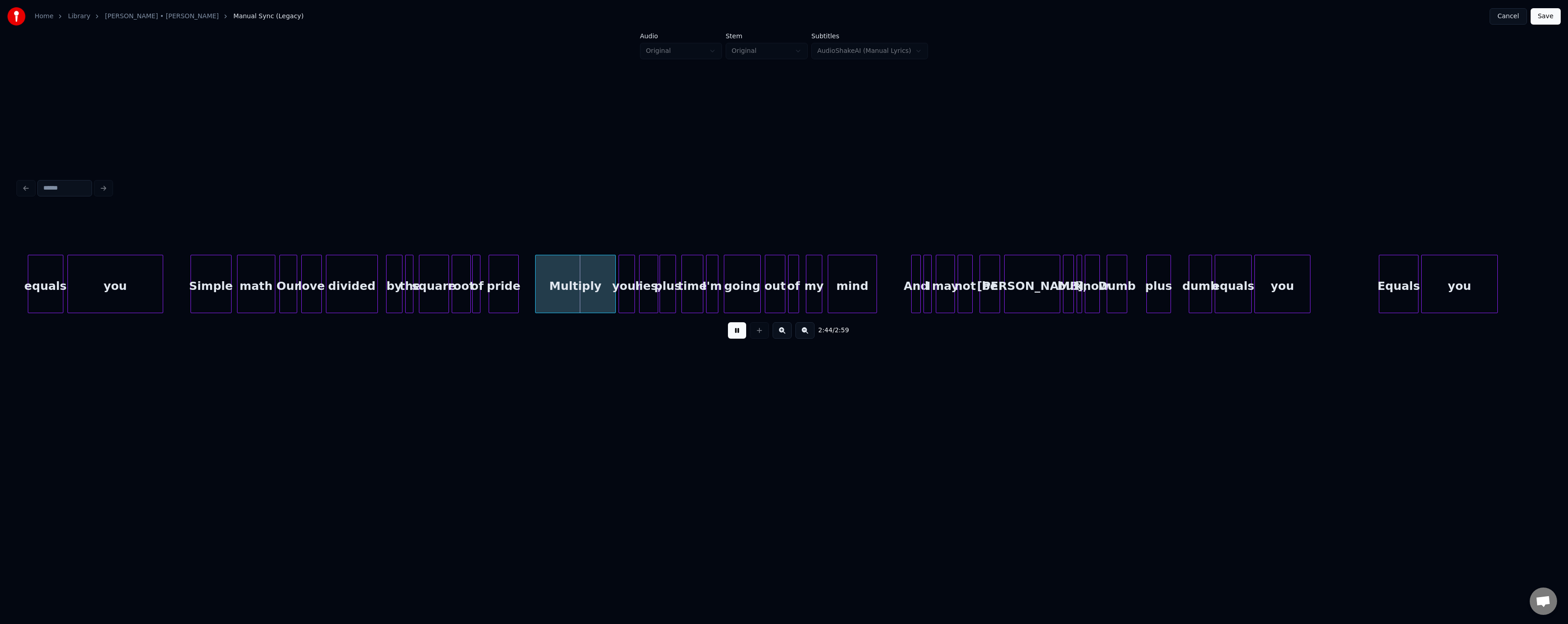
click at [438, 299] on div "square" at bounding box center [434, 286] width 29 height 62
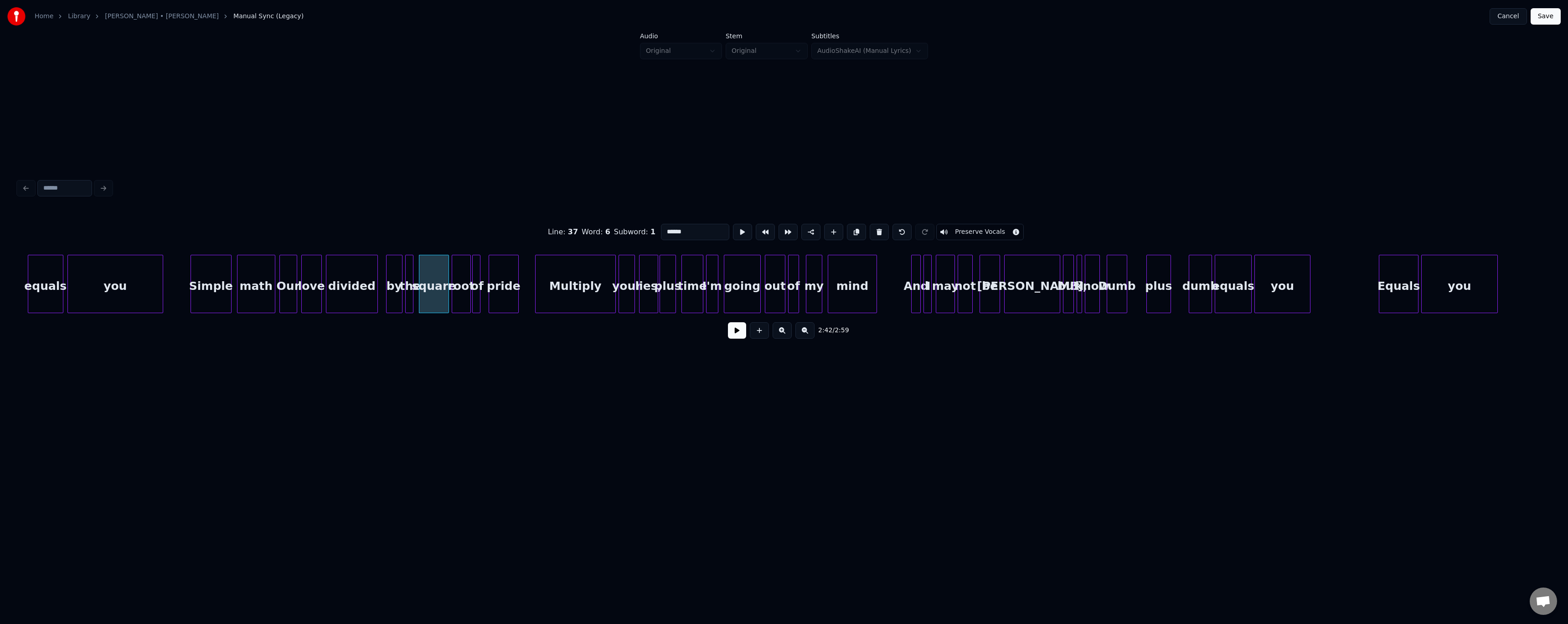
click at [699, 332] on div "2:42 / 2:59" at bounding box center [784, 330] width 1517 height 20
click at [699, 333] on button at bounding box center [737, 330] width 18 height 16
click at [699, 15] on button "Save" at bounding box center [1545, 16] width 30 height 16
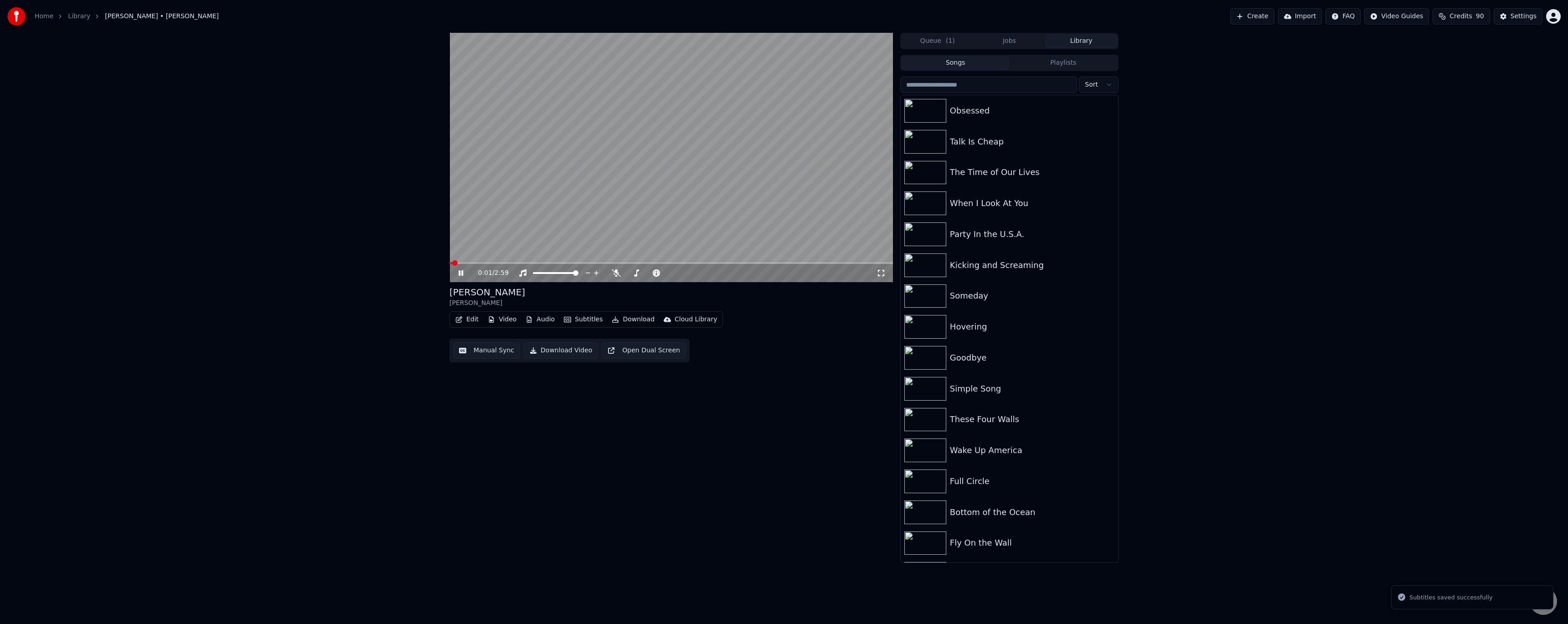
click at [626, 316] on button "Download" at bounding box center [632, 319] width 50 height 13
click at [626, 339] on div "Video [.mp4]" at bounding box center [641, 339] width 41 height 9
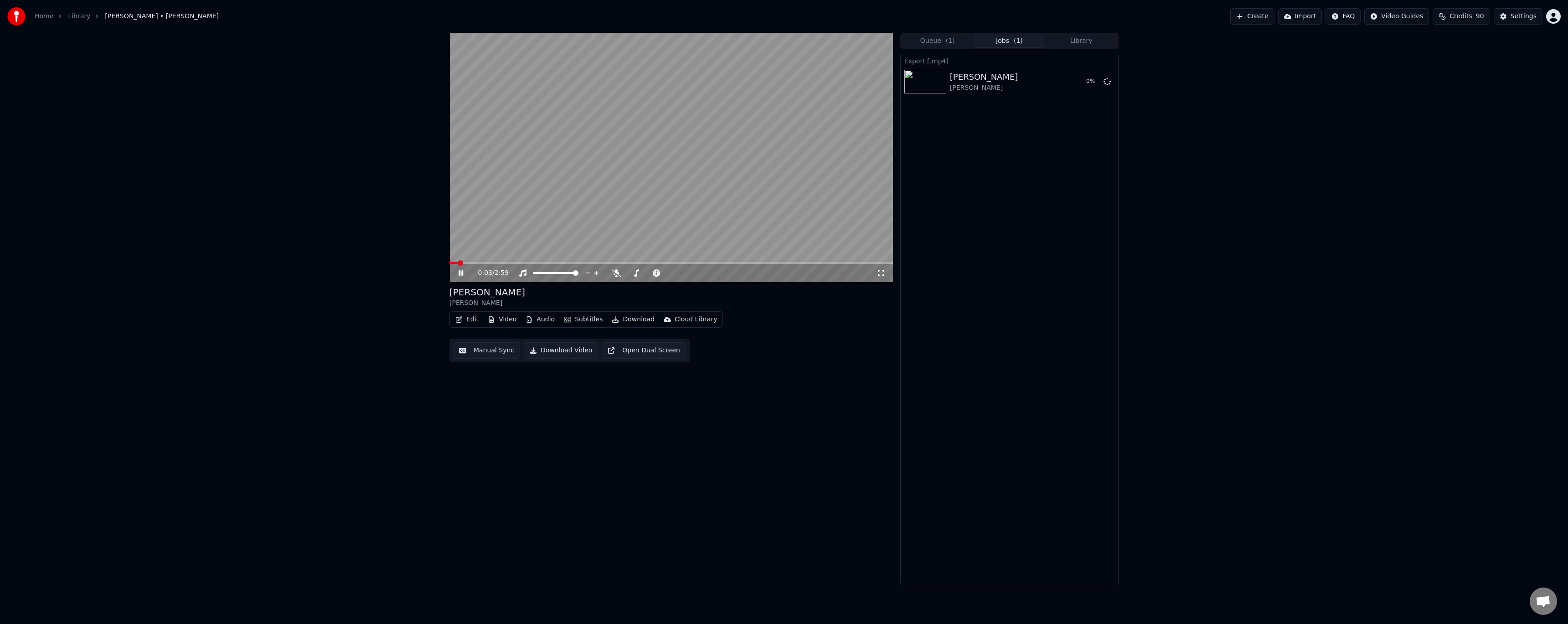
click at [465, 277] on icon at bounding box center [468, 272] width 22 height 7
click at [699, 43] on button "Library" at bounding box center [1081, 41] width 72 height 13
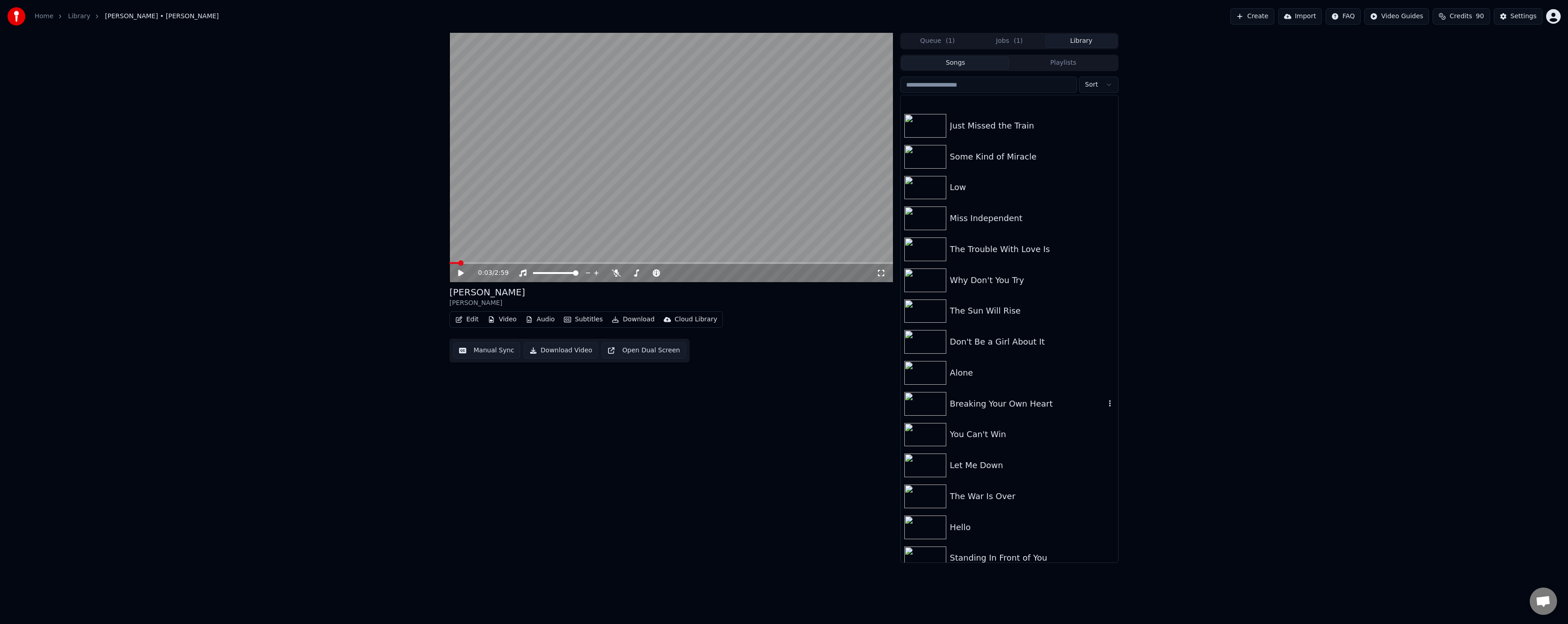
scroll to position [6402, 0]
click at [699, 362] on div "I Forgive You" at bounding box center [1009, 496] width 218 height 31
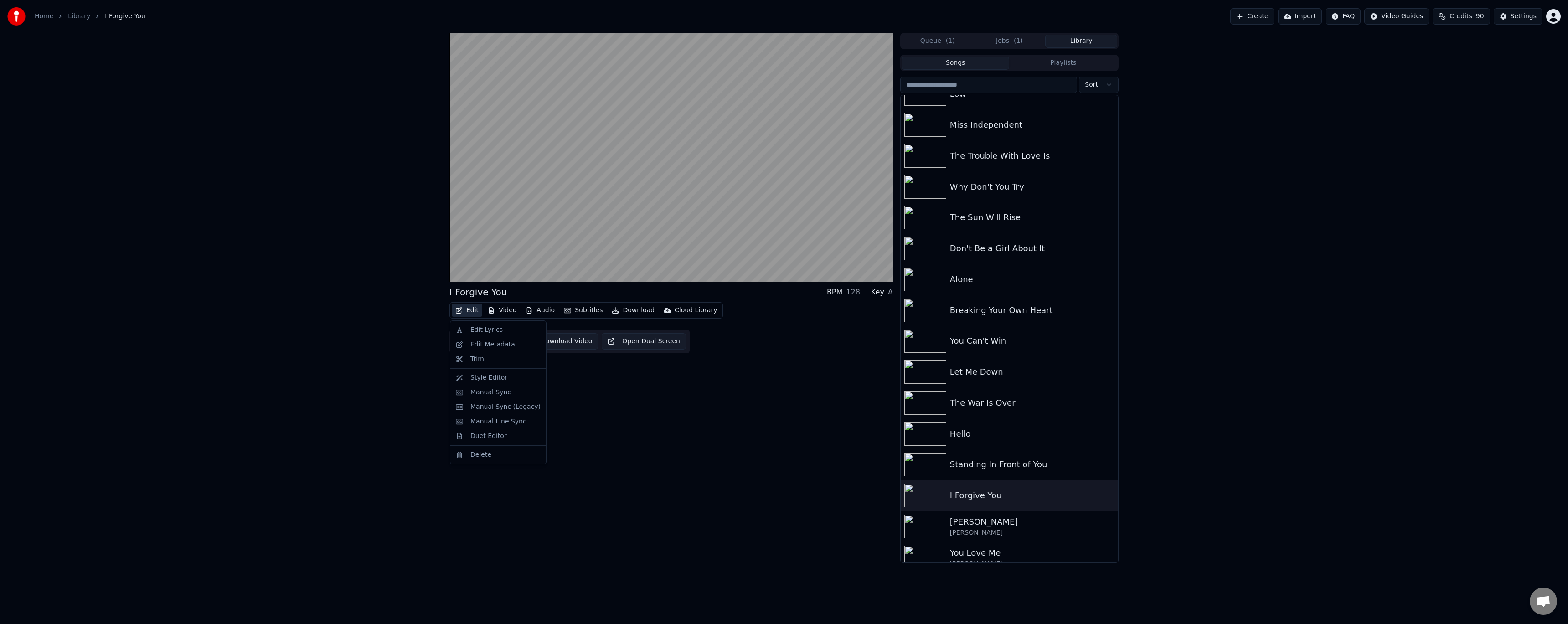
click at [476, 311] on button "Edit" at bounding box center [467, 310] width 31 height 13
click at [482, 347] on div "Edit Metadata" at bounding box center [492, 345] width 45 height 9
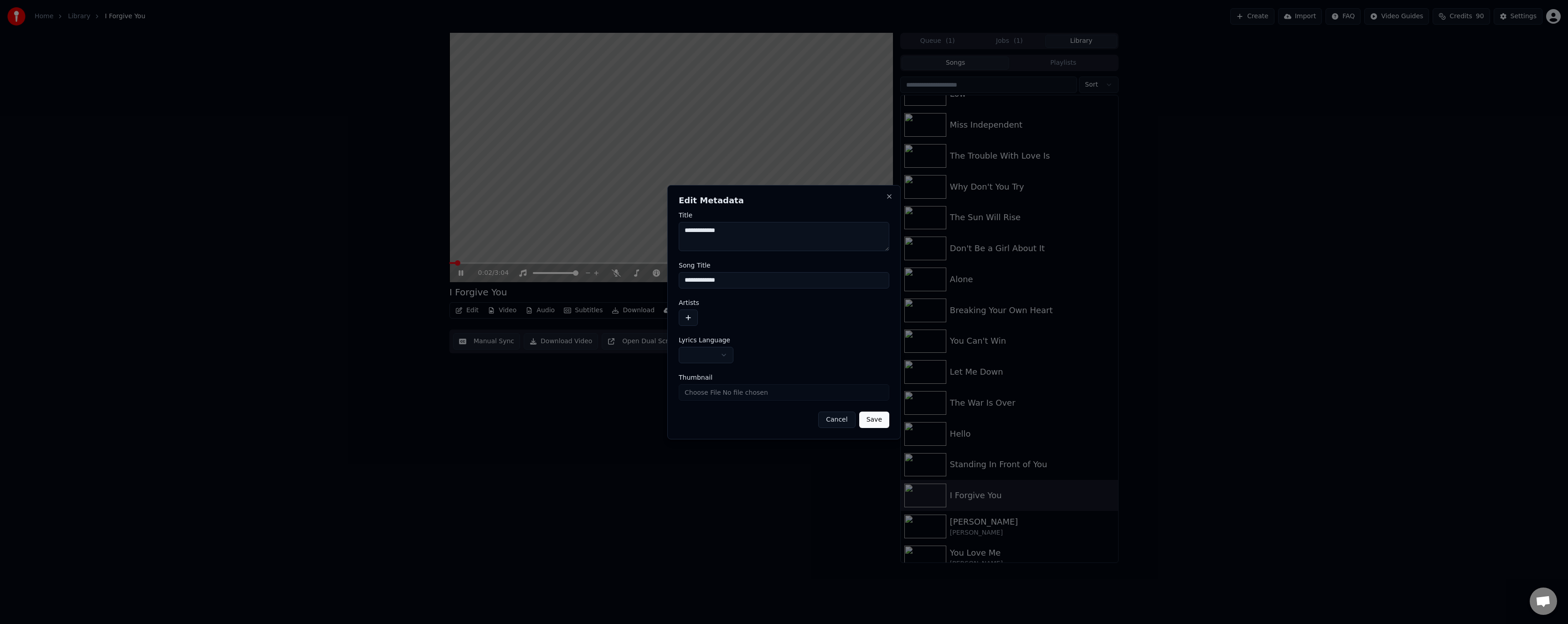
click at [699, 359] on button "button" at bounding box center [706, 355] width 55 height 16
select select "**"
click at [692, 312] on button "button" at bounding box center [688, 317] width 19 height 16
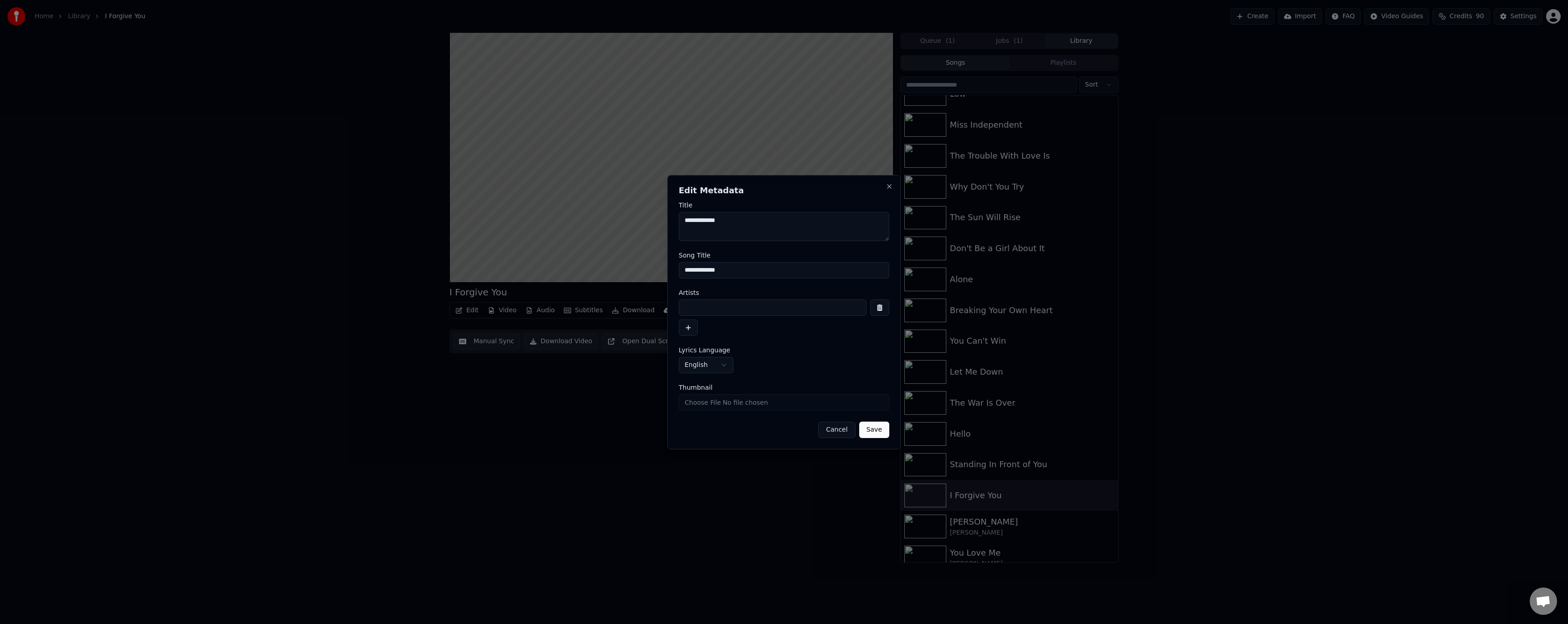
click at [699, 304] on input at bounding box center [772, 307] width 188 height 16
type input "**********"
click at [699, 362] on button "Save" at bounding box center [874, 429] width 30 height 16
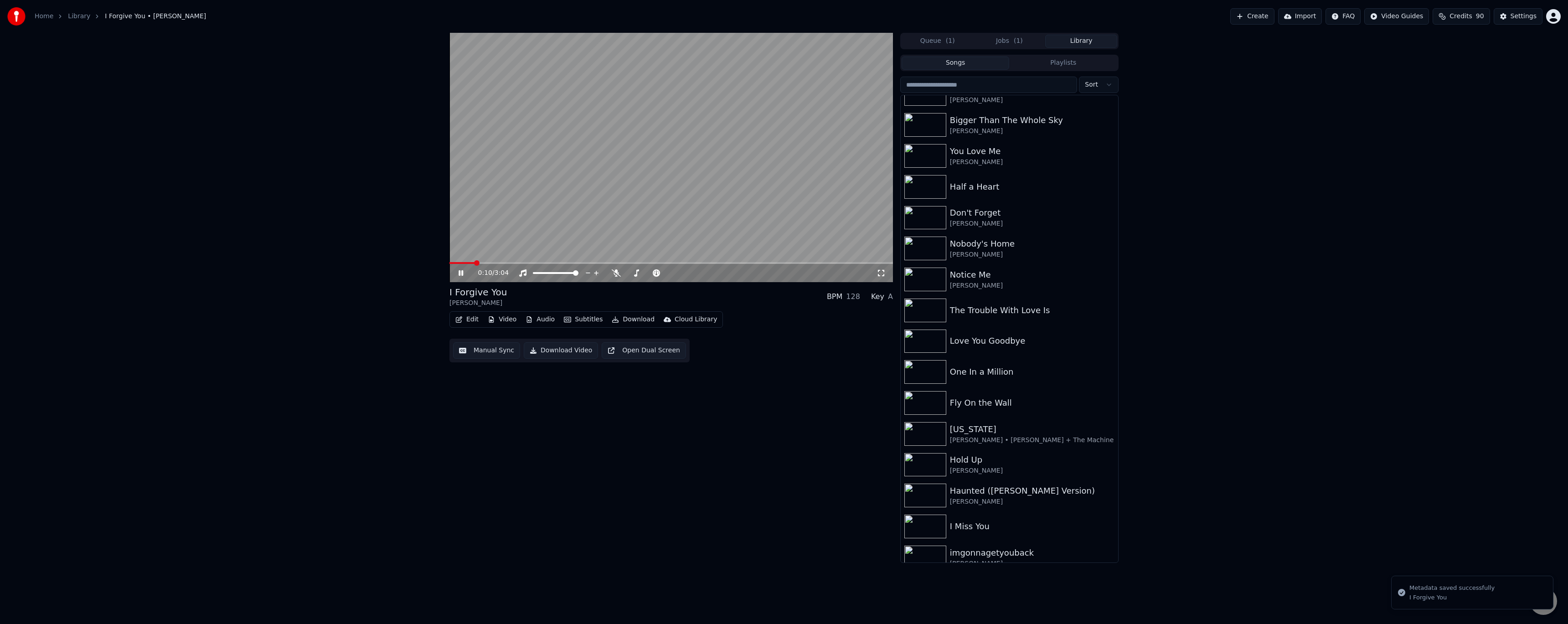
click at [459, 316] on icon "button" at bounding box center [459, 319] width 7 height 6
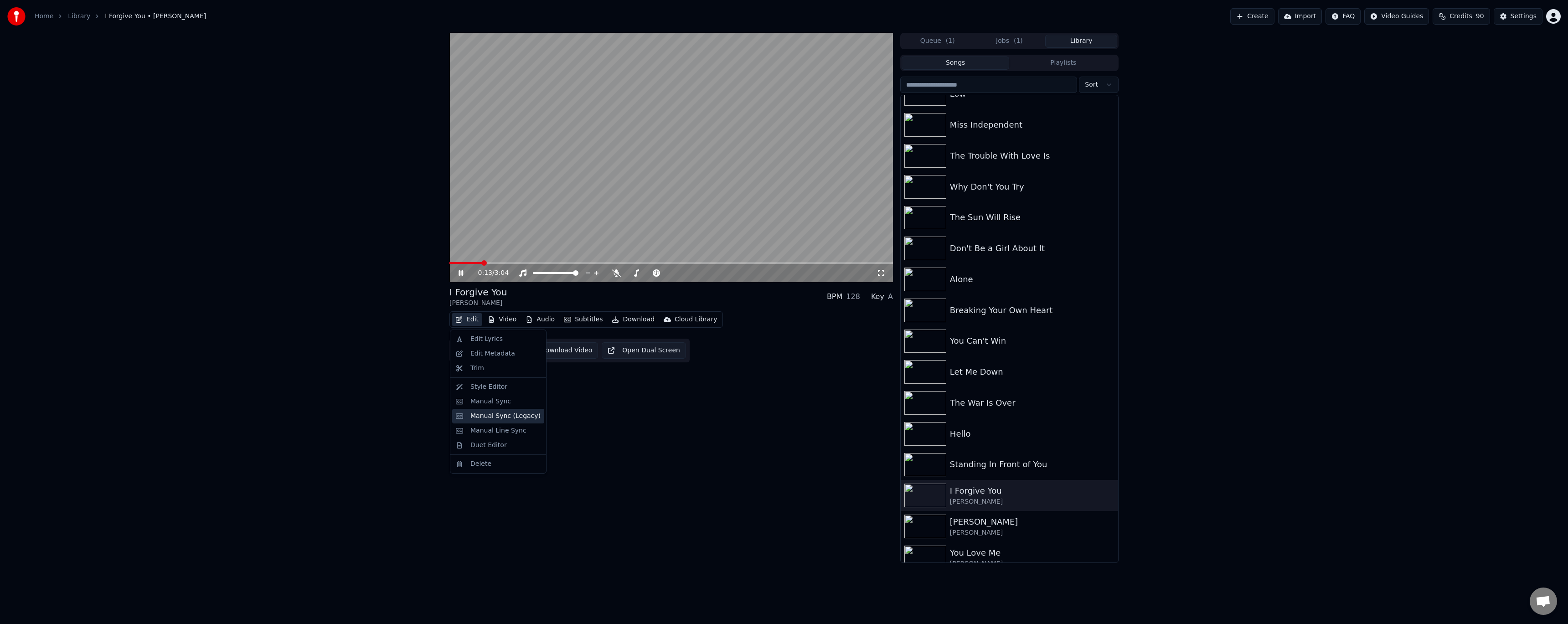
click at [490, 362] on div "Manual Sync (Legacy)" at bounding box center [505, 416] width 70 height 9
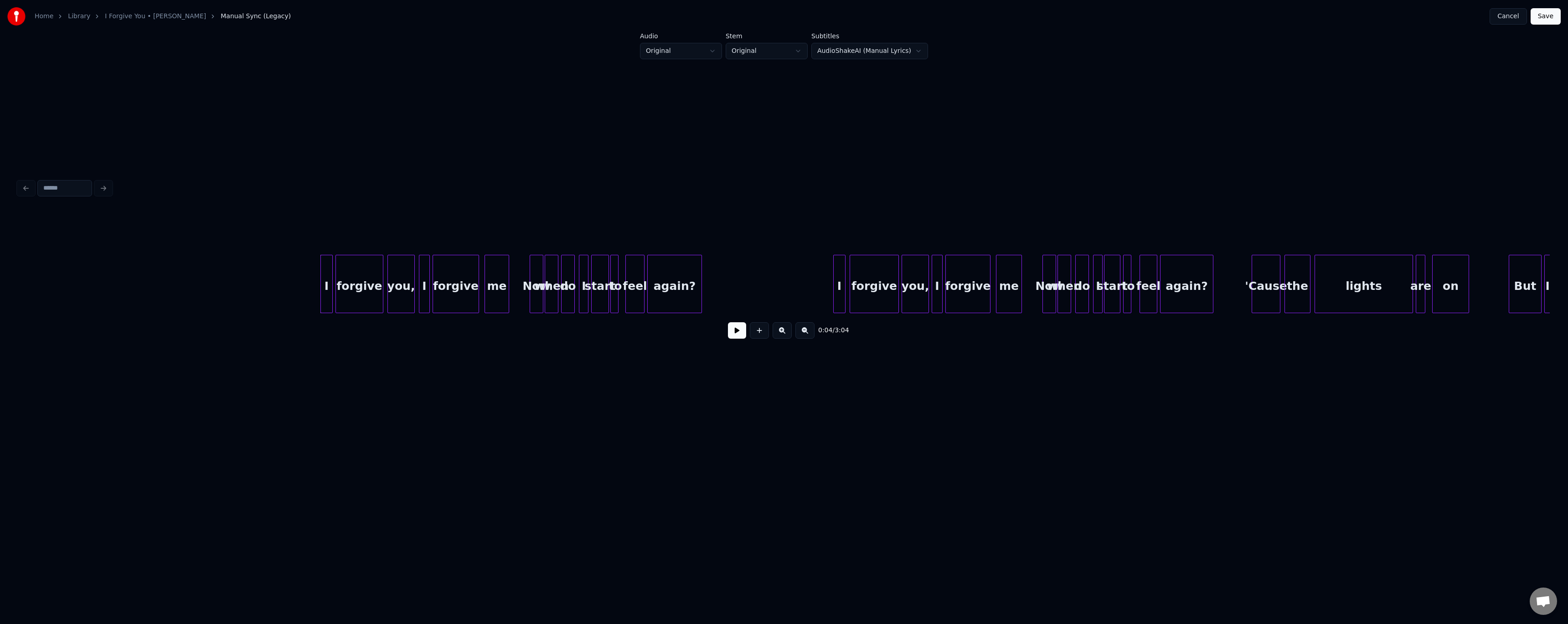
click at [699, 339] on button at bounding box center [737, 330] width 18 height 16
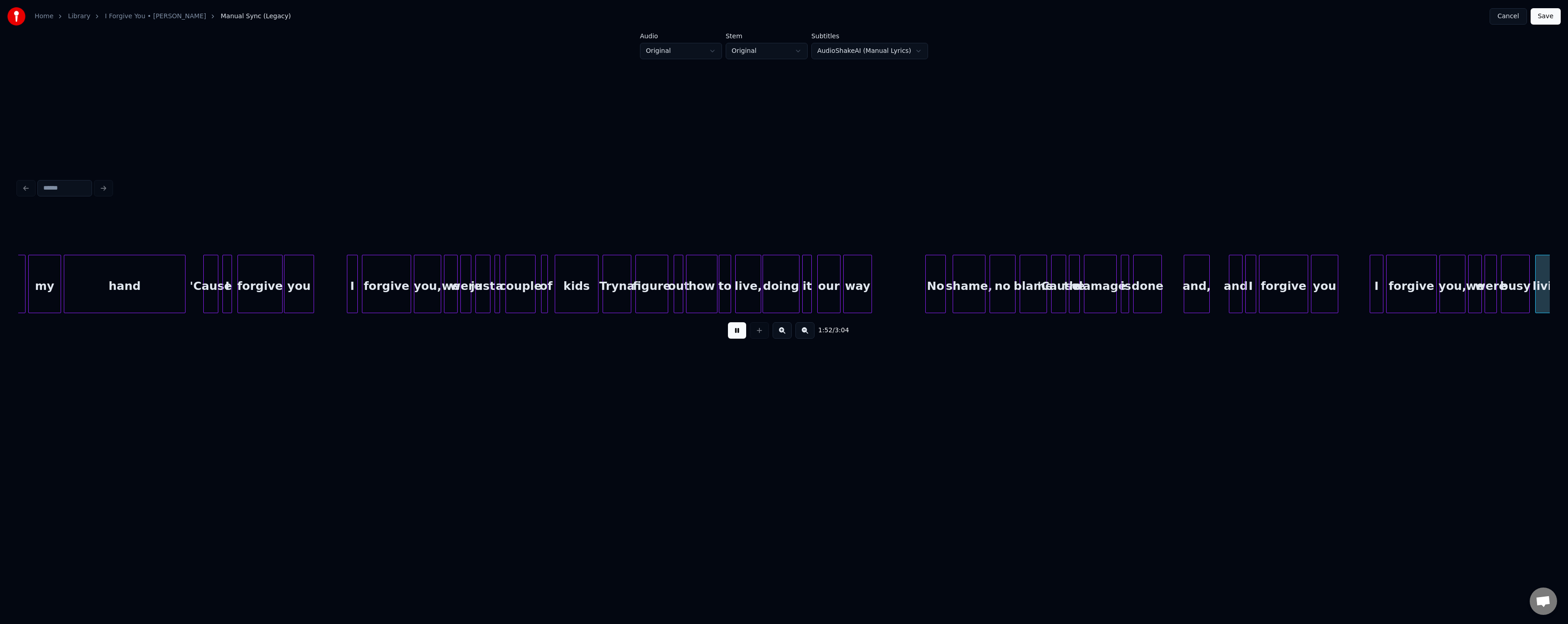
scroll to position [0, 7661]
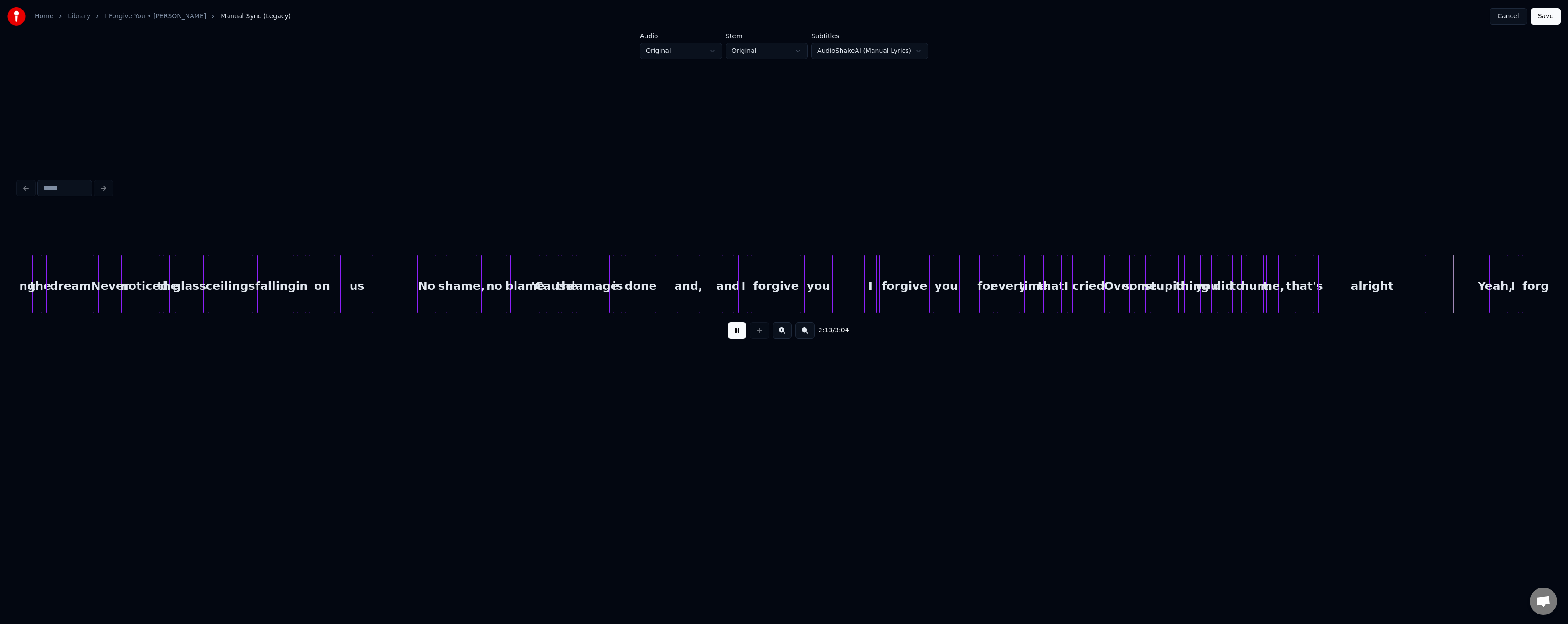
click at [699, 339] on button at bounding box center [737, 330] width 18 height 16
click at [699, 287] on div at bounding box center [1369, 284] width 3 height 58
click at [699, 336] on button at bounding box center [737, 330] width 18 height 16
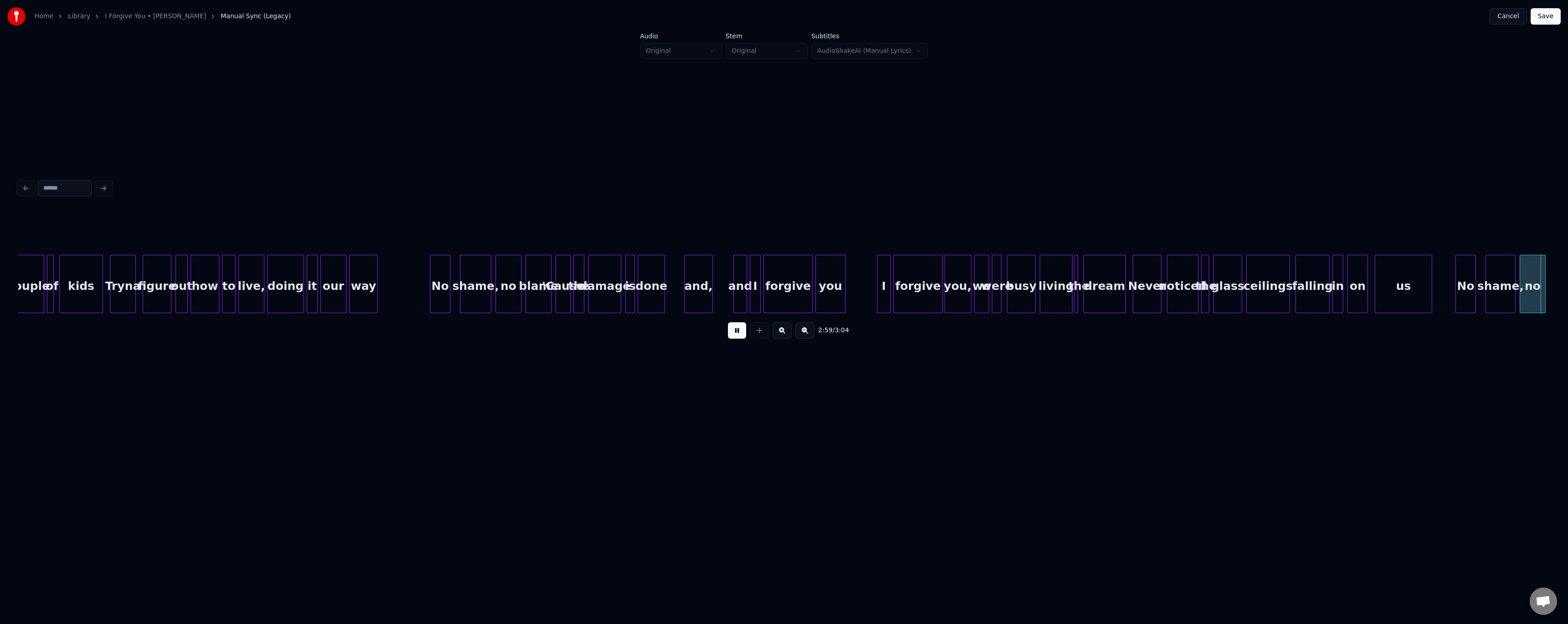
scroll to position [0, 11078]
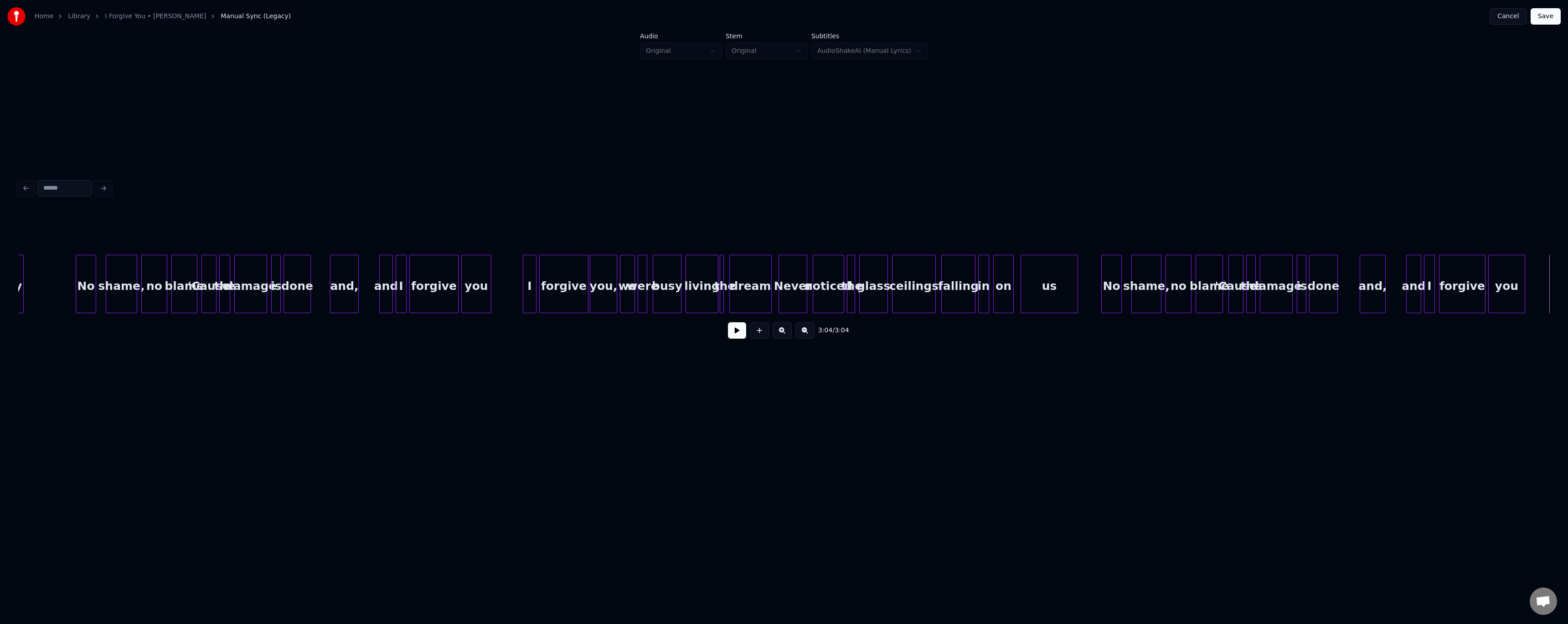
click at [699, 15] on button "Save" at bounding box center [1545, 16] width 30 height 16
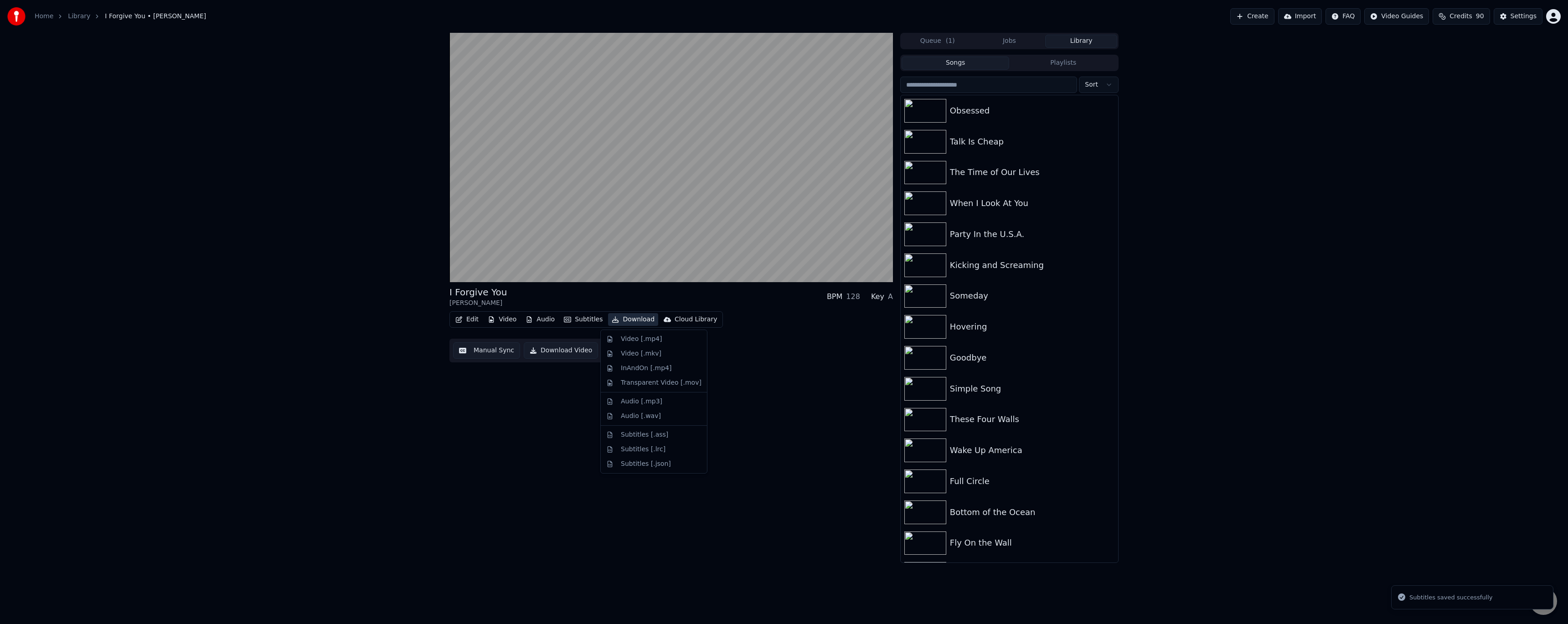
click at [627, 319] on button "Download" at bounding box center [632, 319] width 50 height 13
click at [635, 337] on div "Video [.mp4]" at bounding box center [641, 339] width 41 height 9
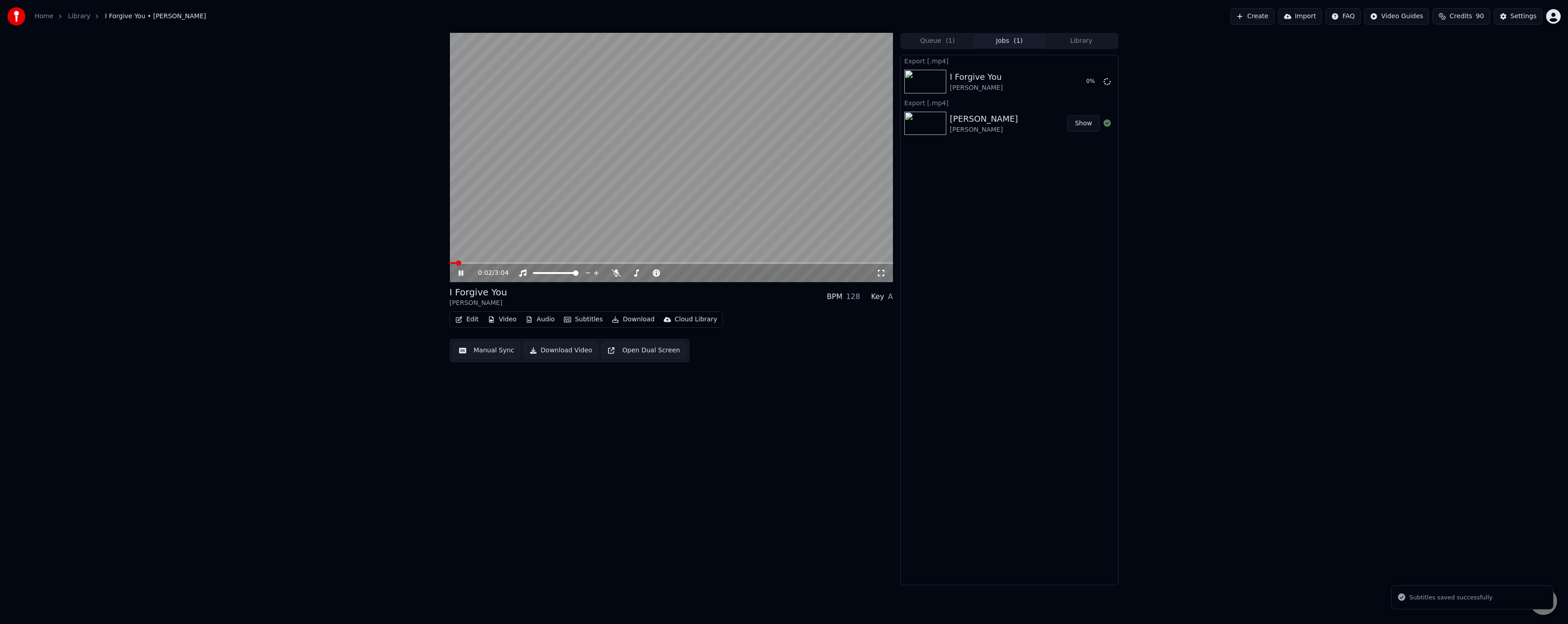
click at [455, 275] on div "0:02 / 3:04" at bounding box center [671, 273] width 436 height 9
click at [462, 272] on icon at bounding box center [468, 272] width 22 height 7
click at [699, 45] on button "Library" at bounding box center [1081, 41] width 72 height 13
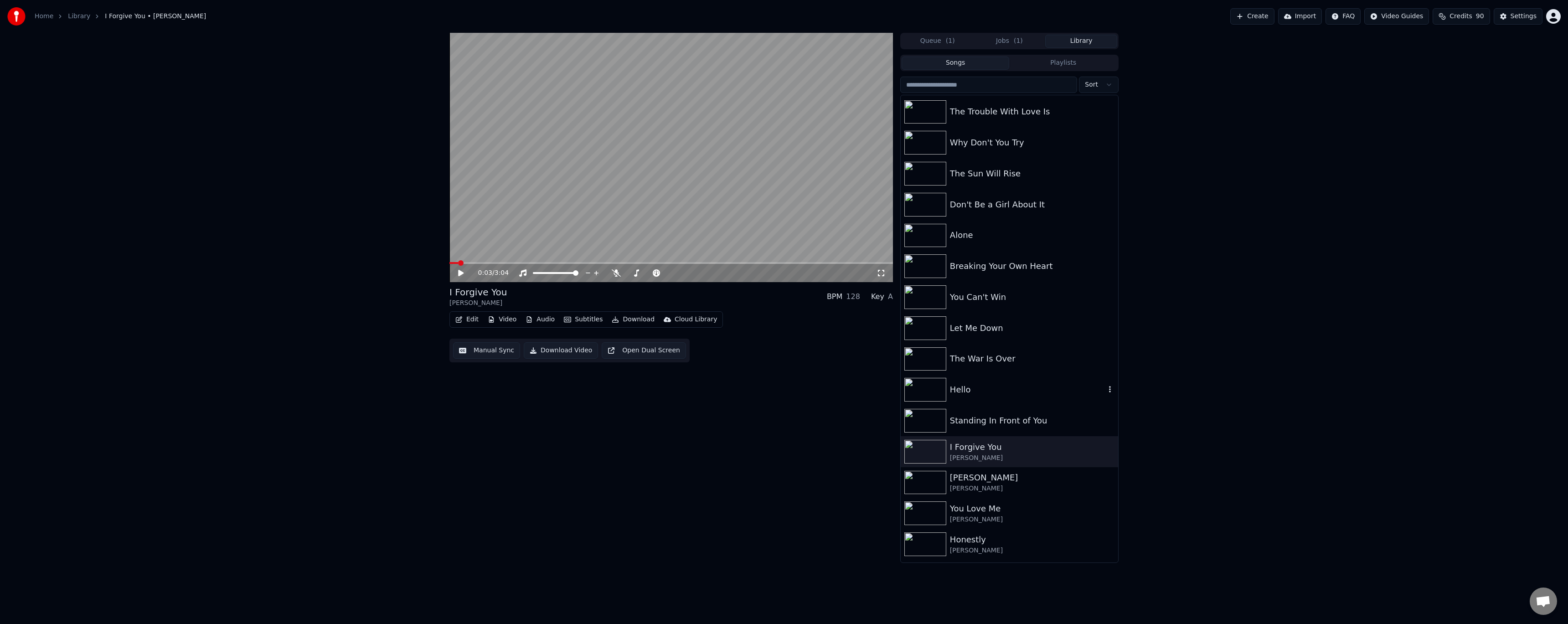
scroll to position [6434, 0]
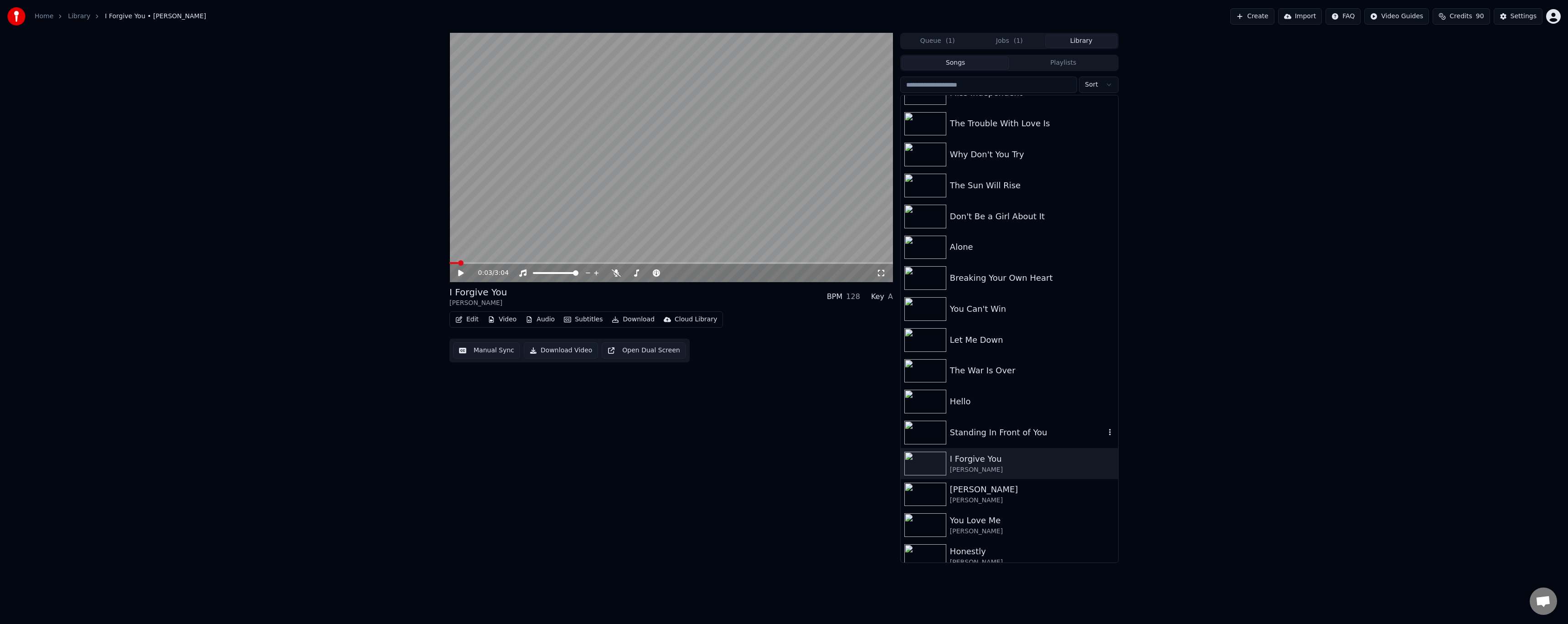
click at [699, 362] on div "Standing In Front of You" at bounding box center [1028, 432] width 155 height 13
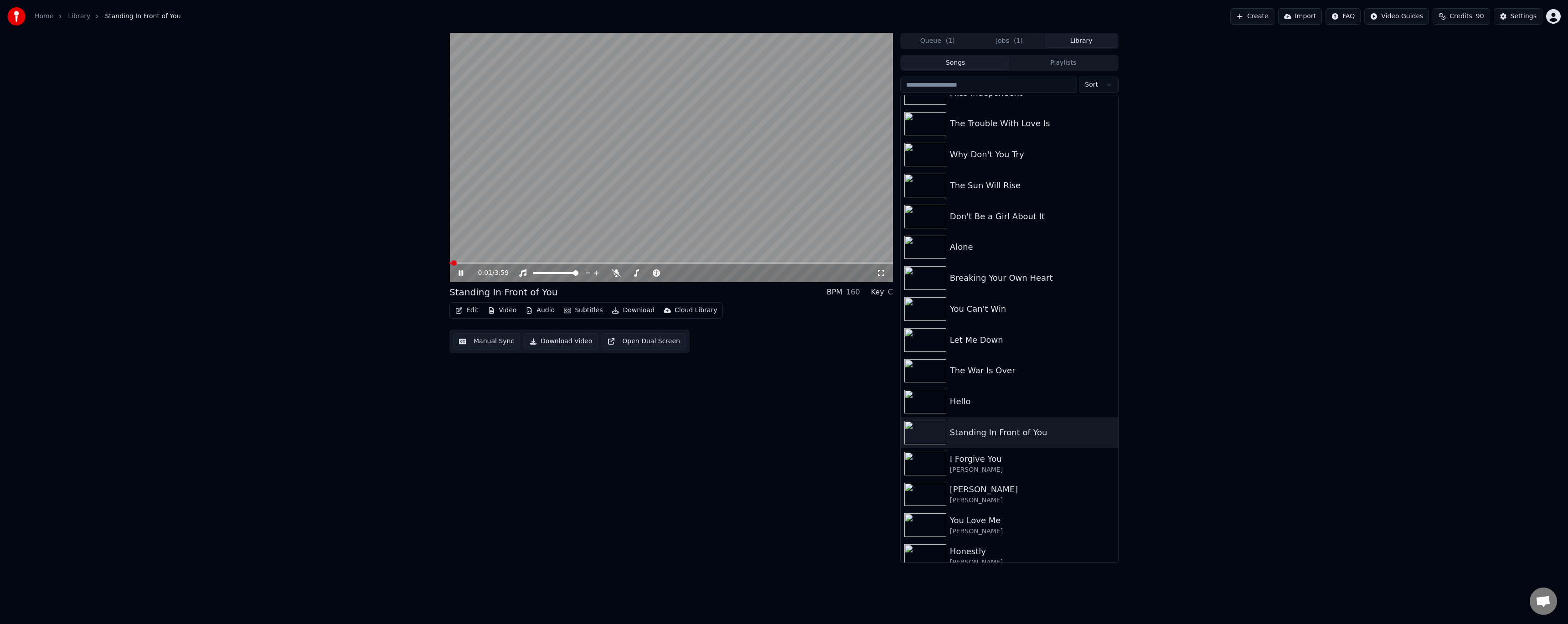
click at [462, 272] on icon at bounding box center [468, 272] width 22 height 7
